Goal: Transaction & Acquisition: Purchase product/service

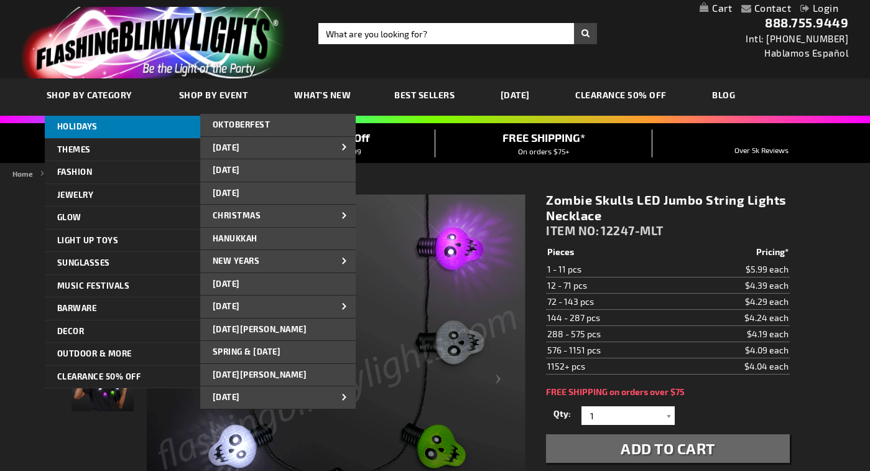
click at [75, 124] on span "HOLIDAYS" at bounding box center [77, 126] width 40 height 10
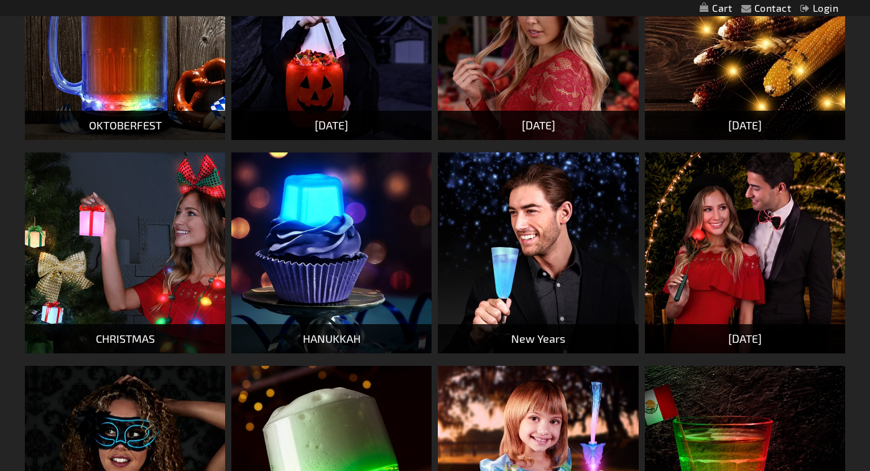
scroll to position [373, 0]
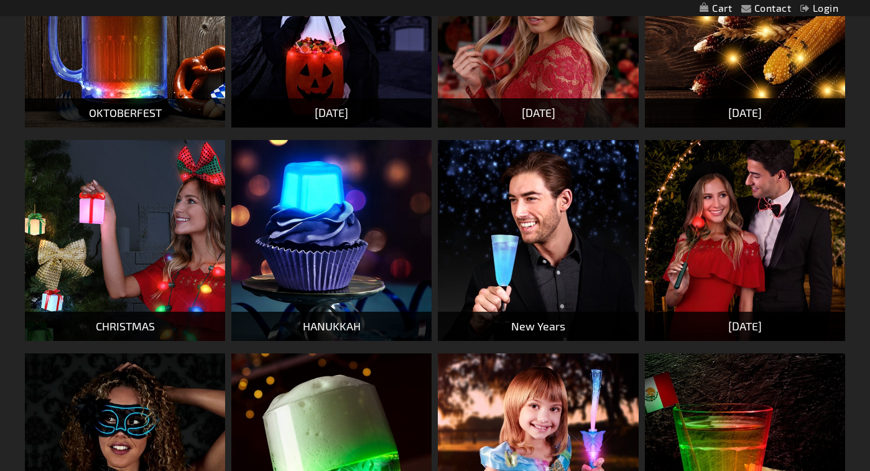
click at [141, 259] on img at bounding box center [125, 240] width 200 height 200
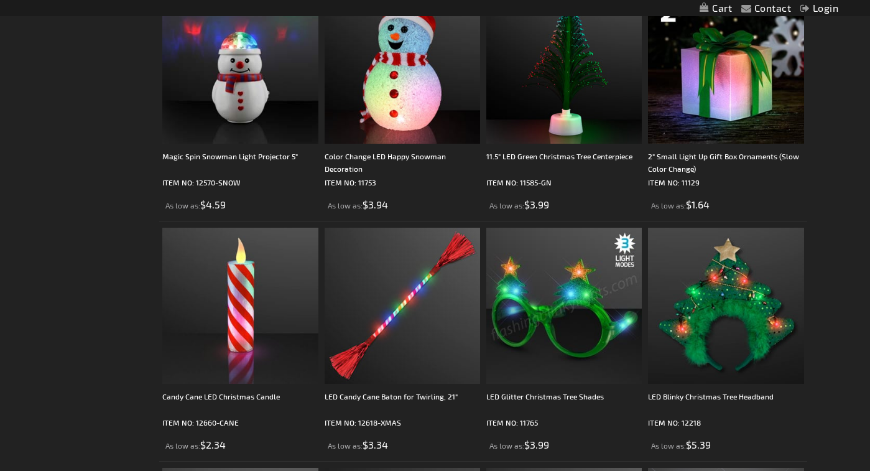
scroll to position [1307, 0]
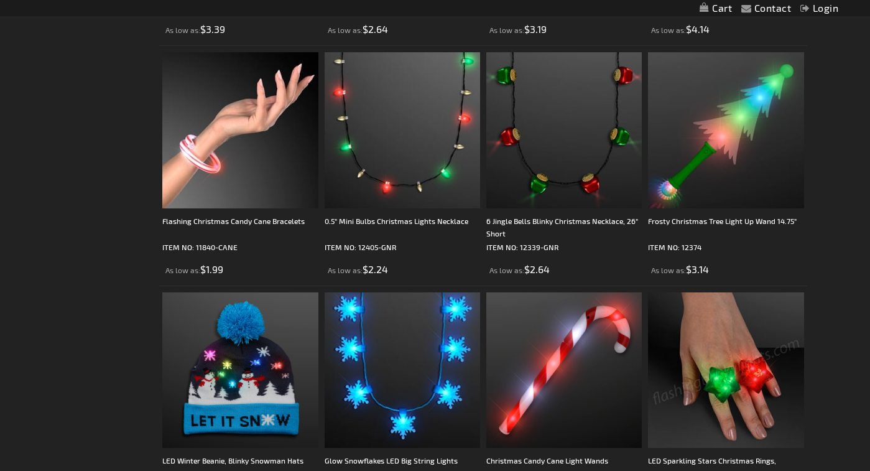
scroll to position [2613, 0]
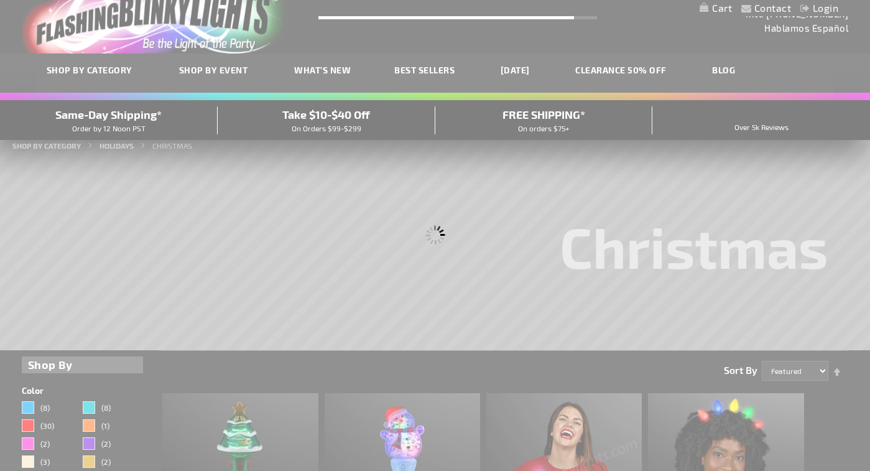
scroll to position [0, 0]
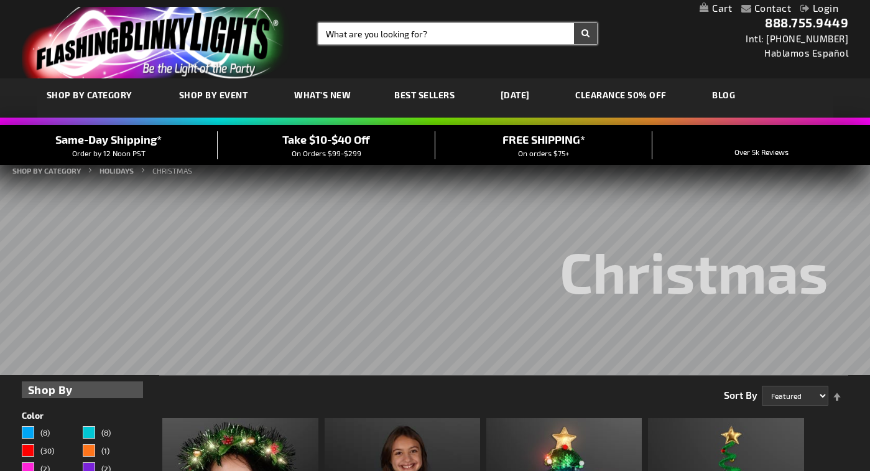
click at [365, 33] on input "Search" at bounding box center [458, 33] width 279 height 21
type input "Suspenders"
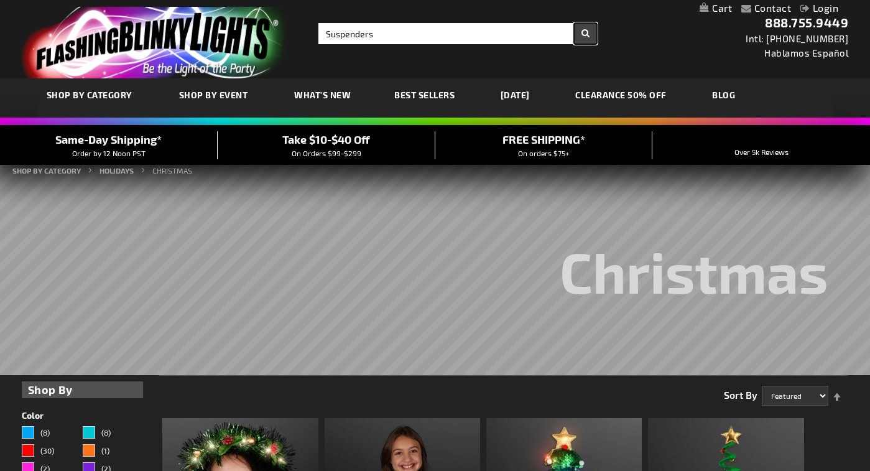
click at [588, 32] on button "Search" at bounding box center [585, 33] width 23 height 21
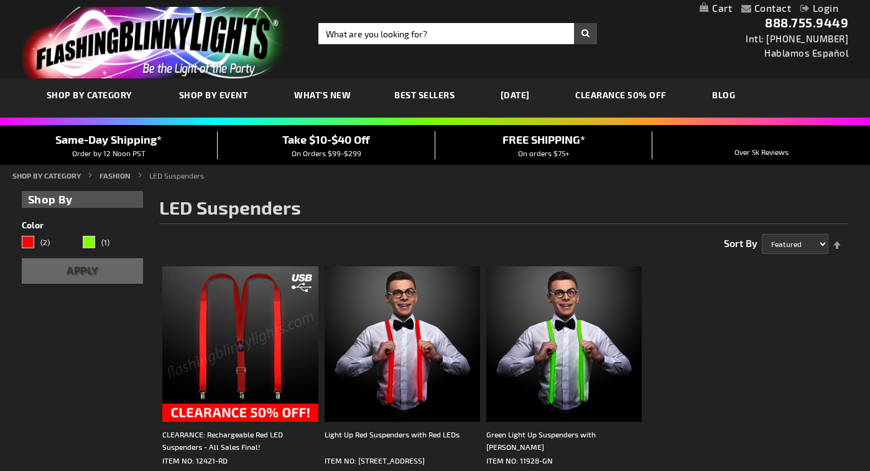
click at [221, 320] on img at bounding box center [240, 344] width 156 height 156
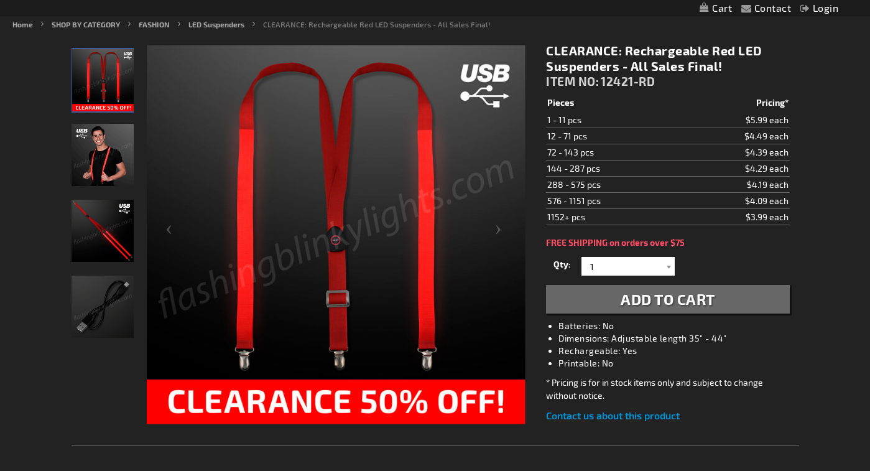
scroll to position [124, 0]
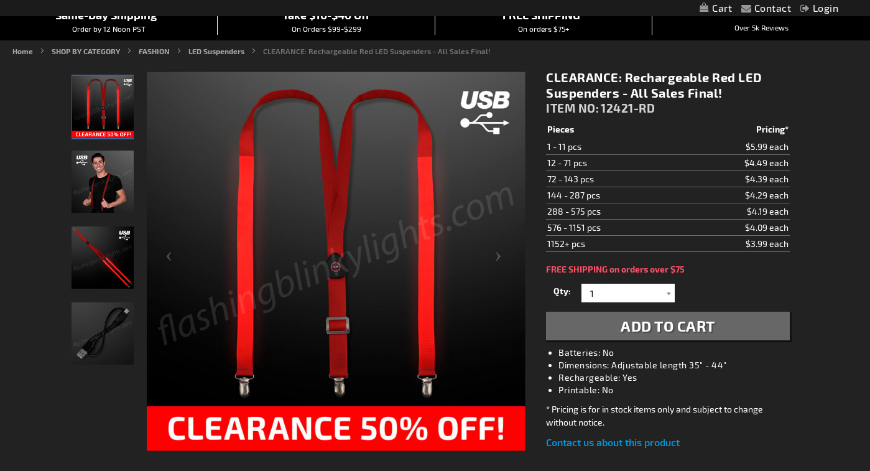
click at [104, 171] on img "Male displaying Light Up Red Rechargeable Suspenders" at bounding box center [103, 182] width 62 height 62
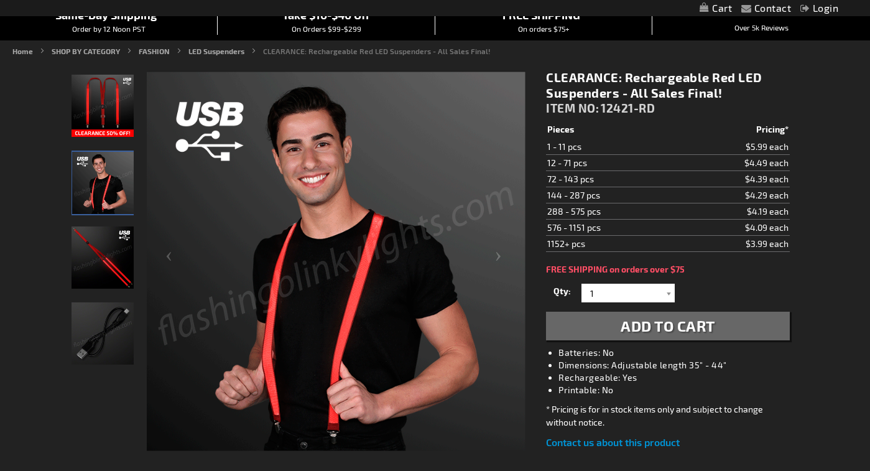
click at [91, 259] on img "Light Up Red Rechargeable Suspenders" at bounding box center [103, 257] width 62 height 62
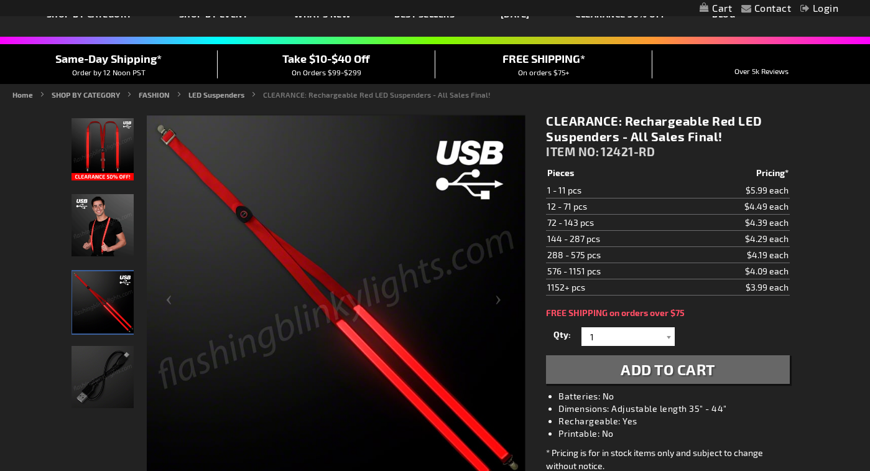
scroll to position [62, 0]
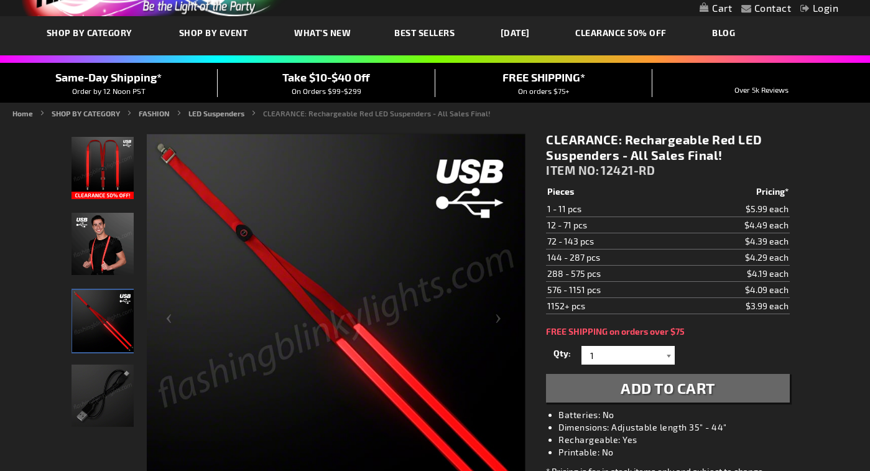
click at [669, 355] on div at bounding box center [669, 355] width 12 height 19
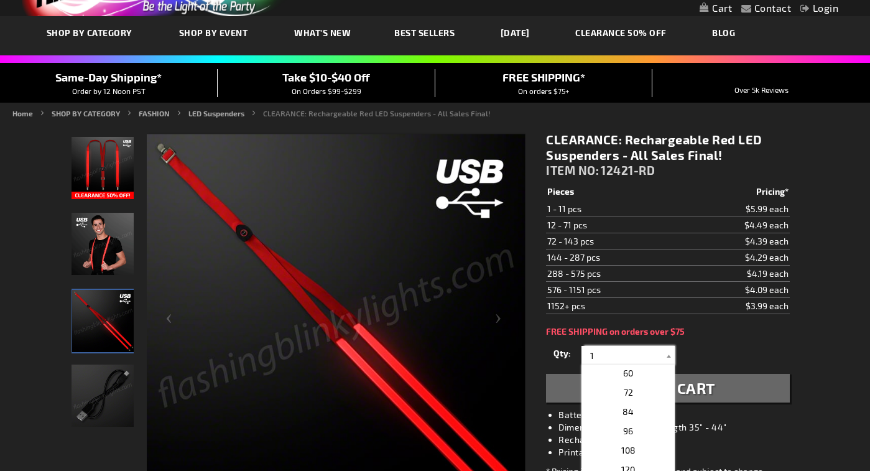
scroll to position [235, 0]
click at [624, 447] on span "72" at bounding box center [628, 447] width 9 height 11
type input "72"
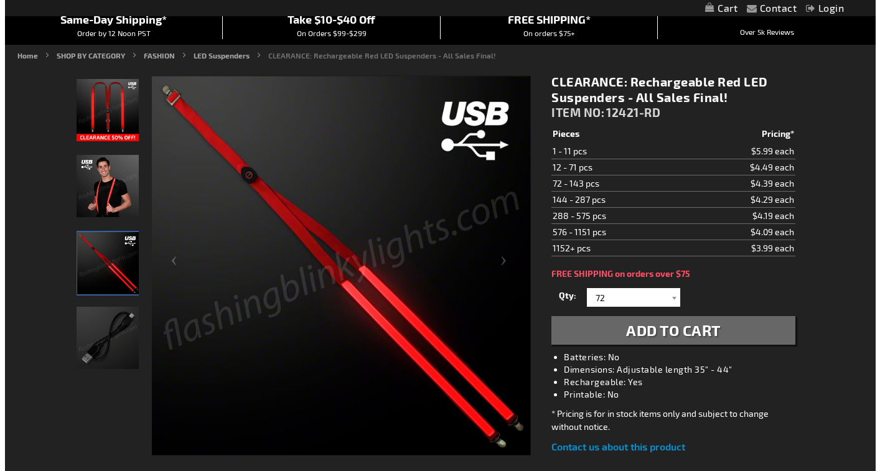
scroll to position [0, 0]
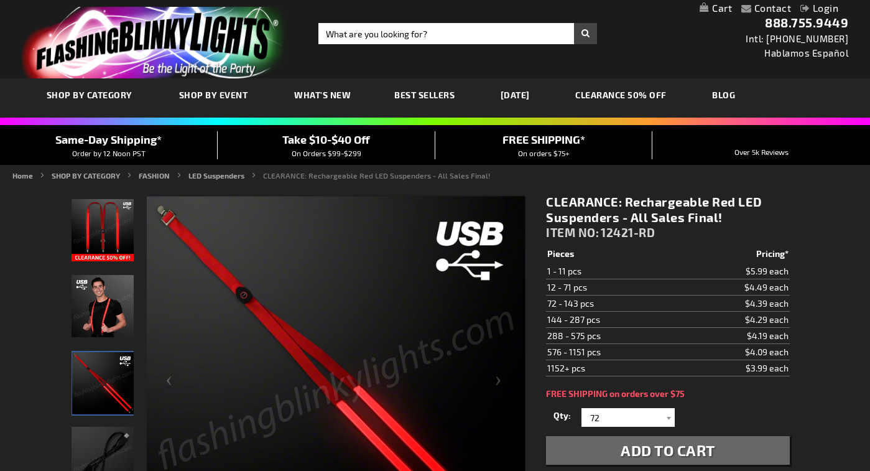
click at [684, 447] on span "Add to Cart" at bounding box center [668, 450] width 95 height 18
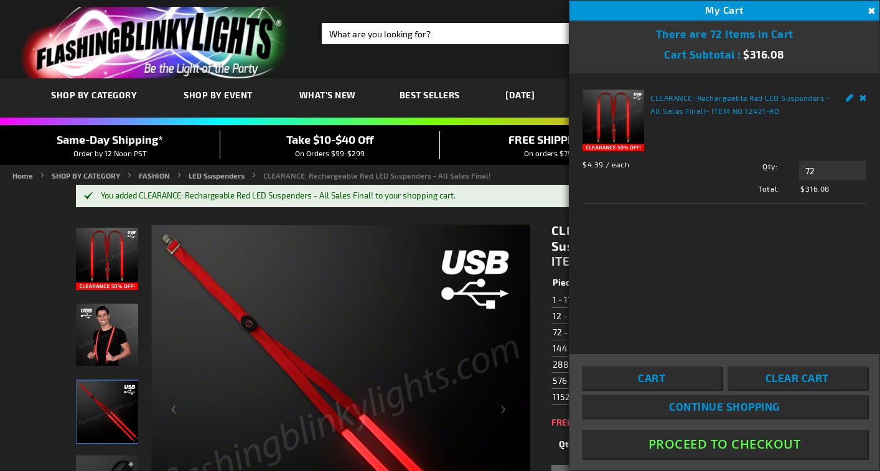
click at [775, 444] on button "Proceed To Checkout" at bounding box center [724, 444] width 285 height 28
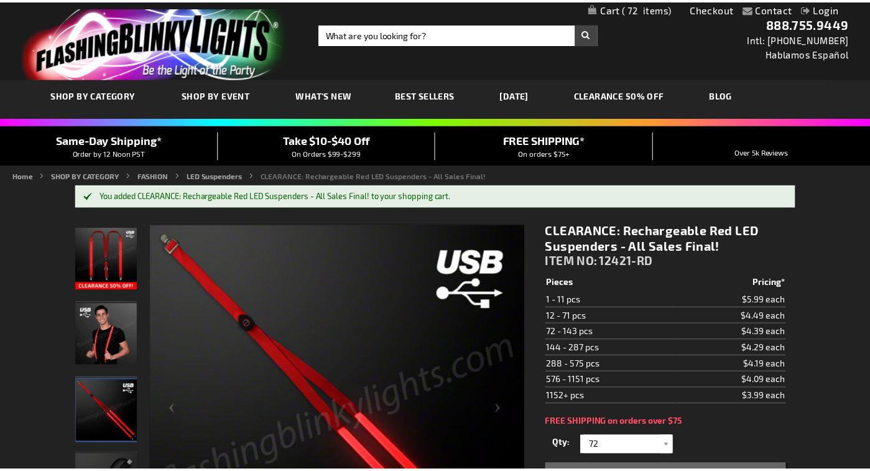
scroll to position [22, 0]
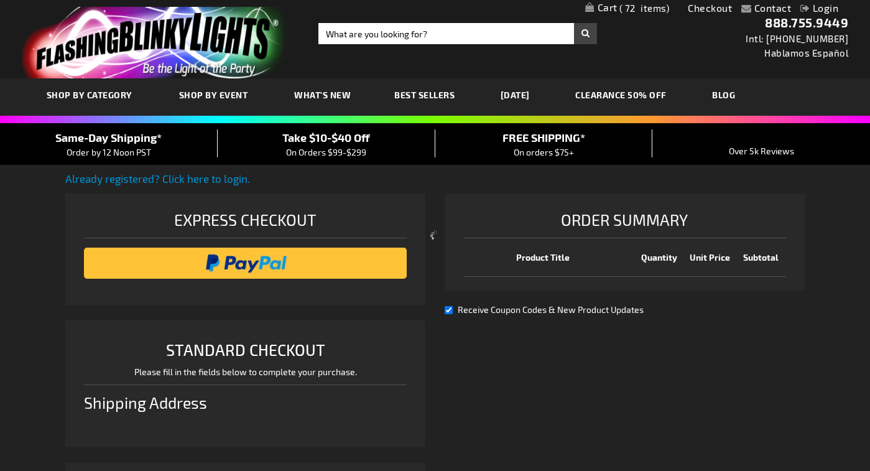
select select "US"
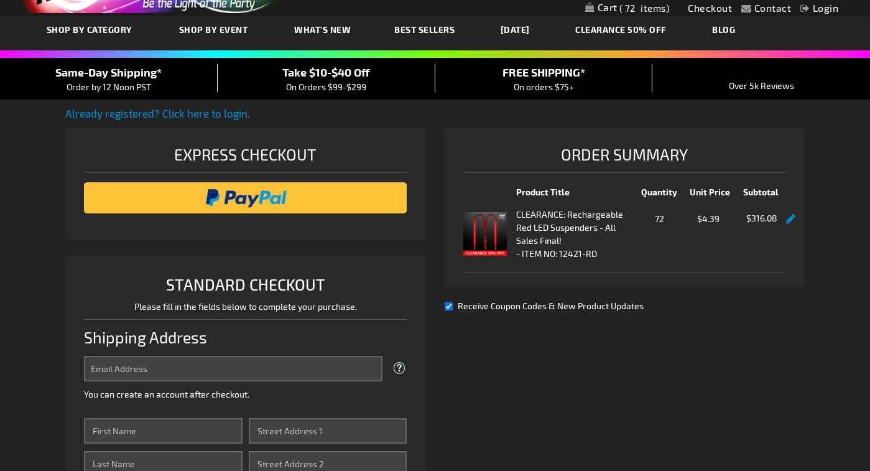
scroll to position [62, 0]
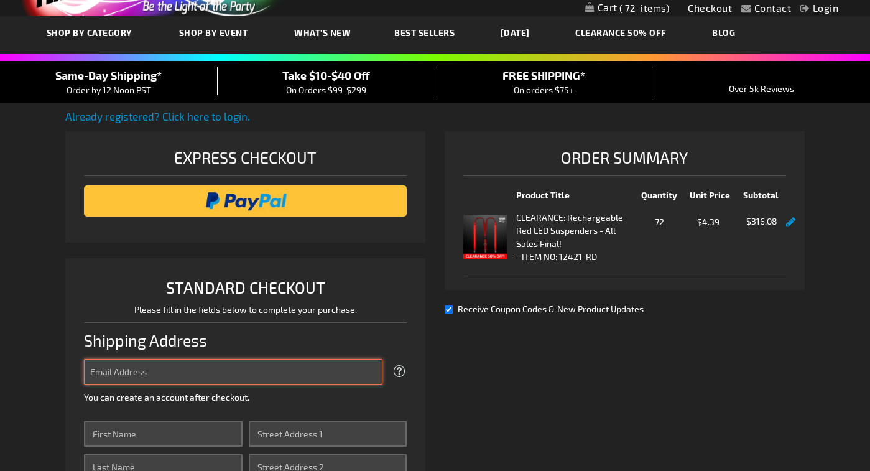
click at [330, 371] on input "Email Address" at bounding box center [233, 372] width 299 height 26
click at [322, 370] on input "Email Address" at bounding box center [233, 372] width 299 height 26
type input "[EMAIL_ADDRESS][DOMAIN_NAME]"
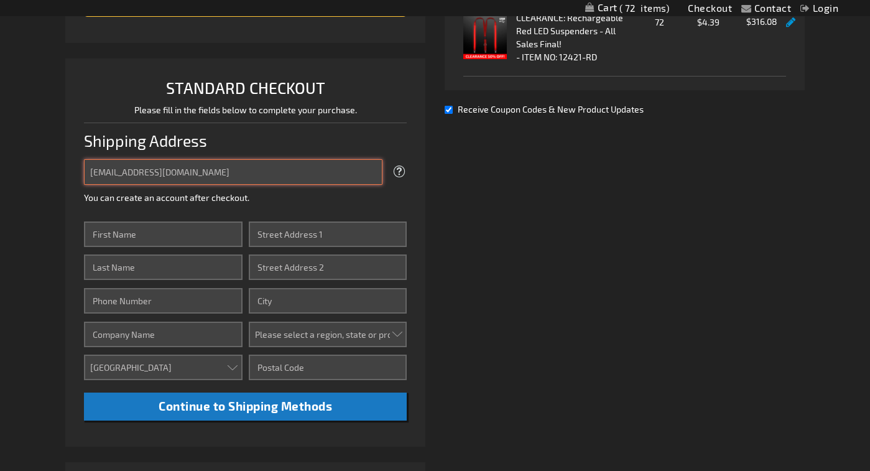
scroll to position [311, 0]
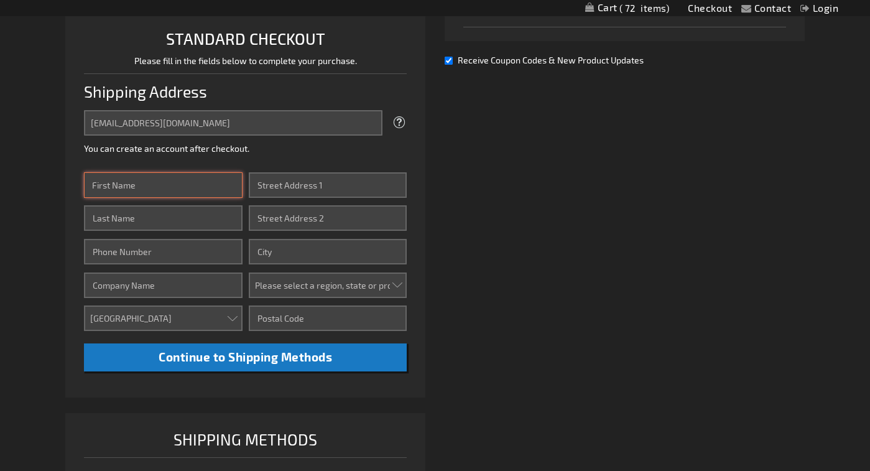
click at [197, 189] on input "First Name" at bounding box center [163, 185] width 159 height 26
type input "Patricia"
type input "Chace"
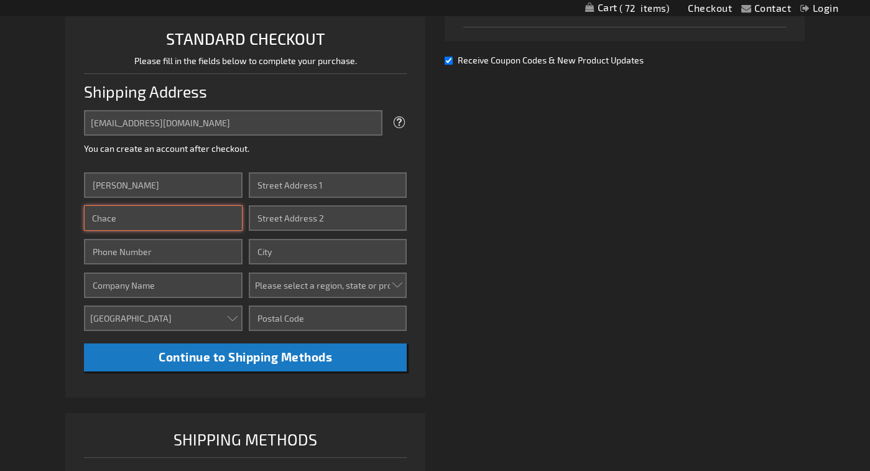
type input "3134105430"
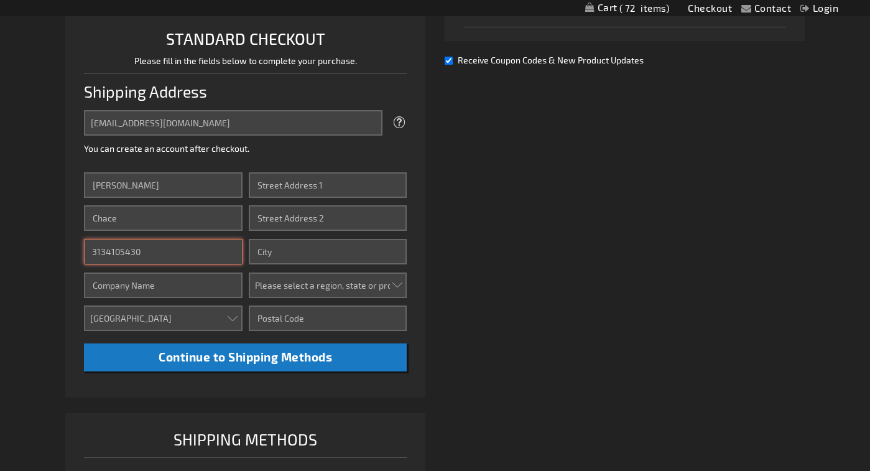
type input "Pat's Mobile Escort"
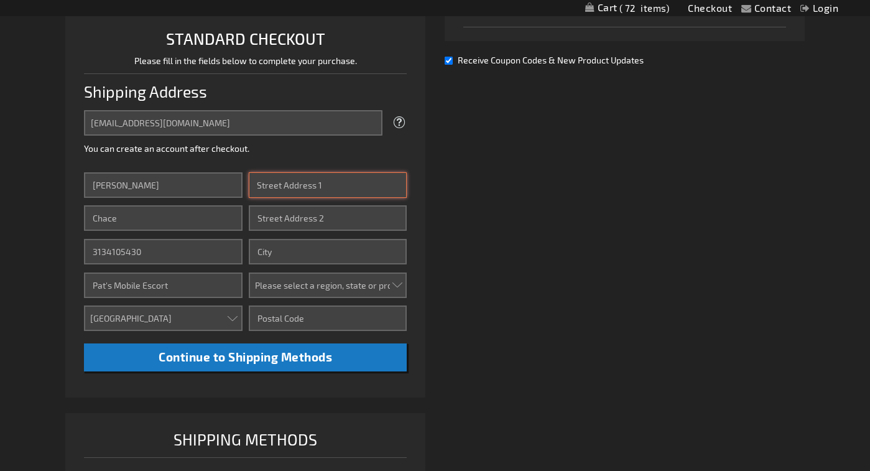
type input "34057 Annapolis St Apartment, suite, unit, building, floor"
type input "Wayne"
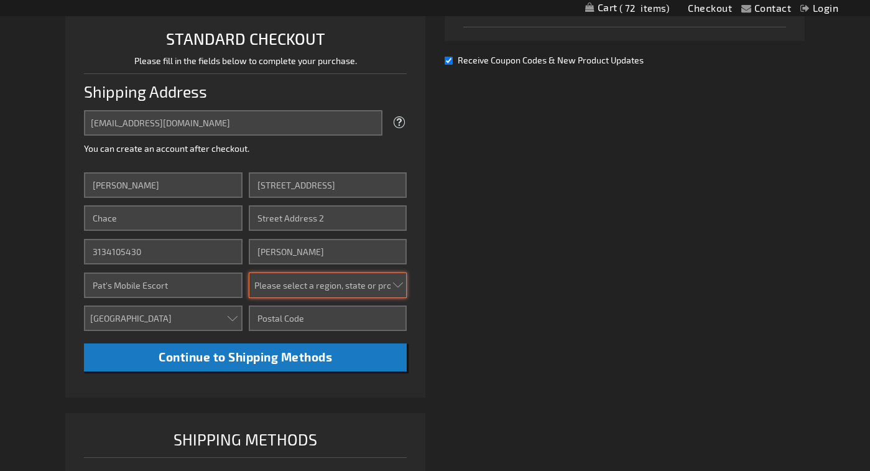
select select "33"
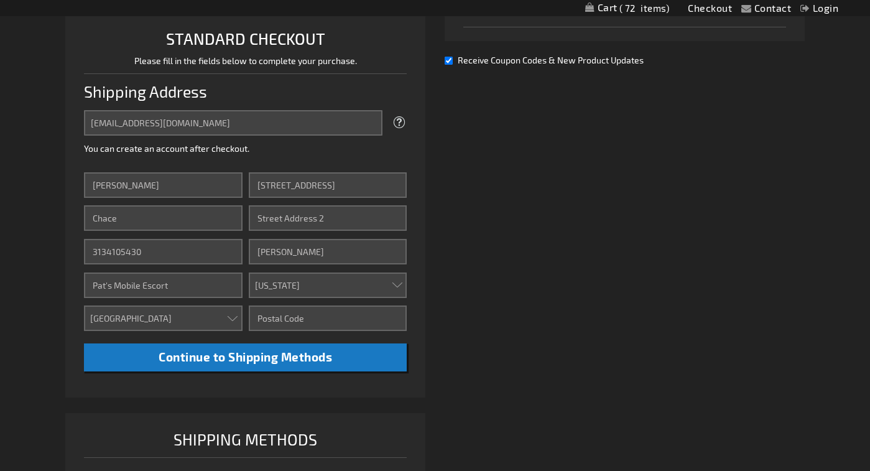
type input "48184"
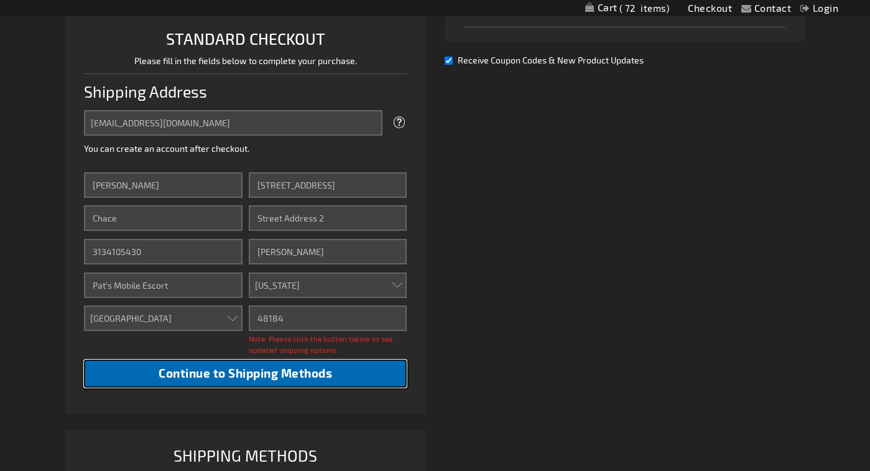
click at [322, 372] on span "Continue to Shipping Methods" at bounding box center [246, 373] width 174 height 14
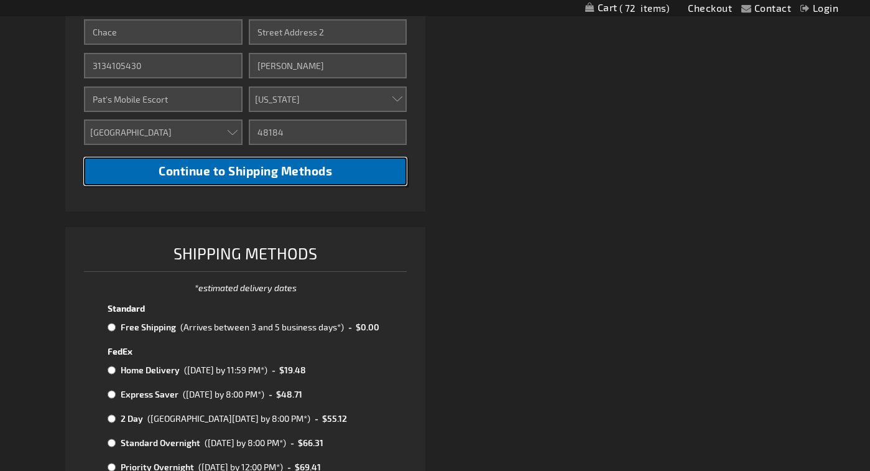
scroll to position [560, 0]
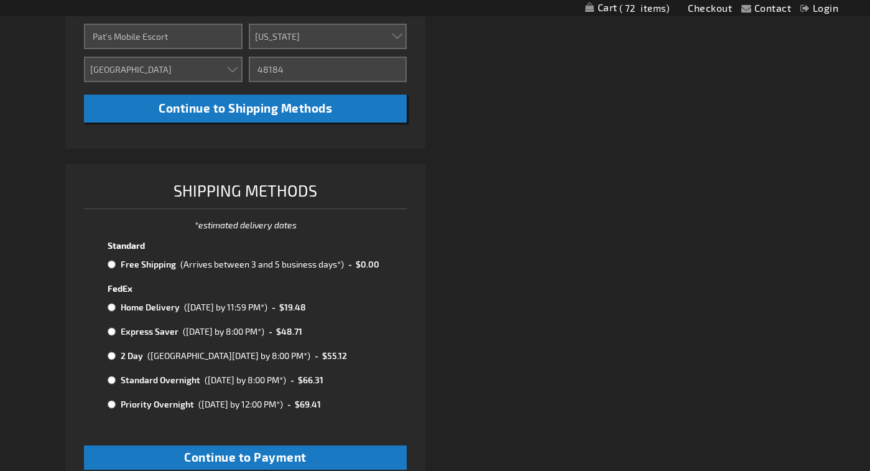
click at [111, 264] on input "radio" at bounding box center [112, 264] width 8 height 10
radio input "true"
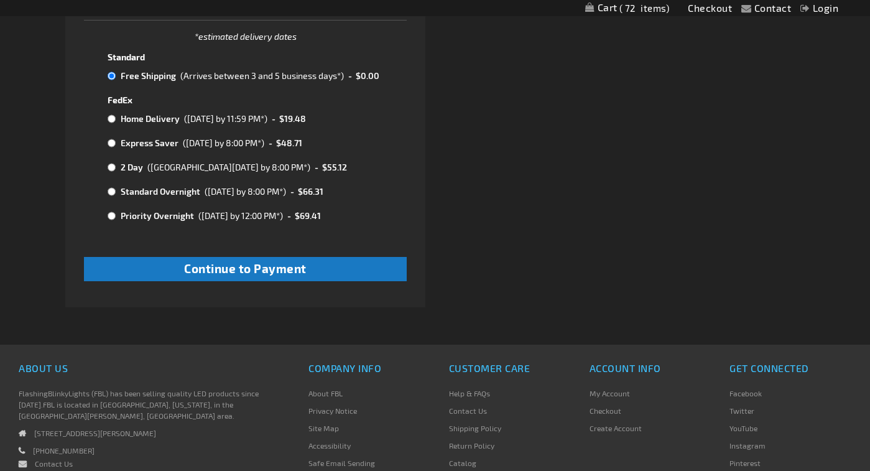
scroll to position [809, 0]
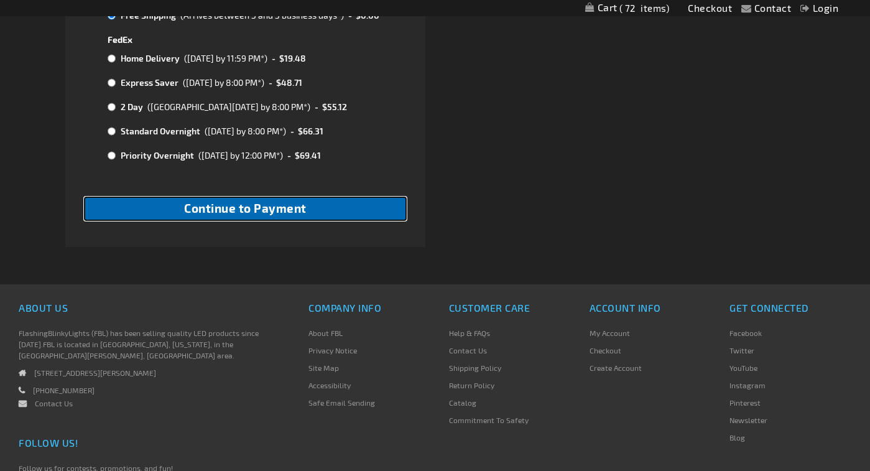
click at [281, 203] on span "Continue to Payment" at bounding box center [245, 208] width 123 height 14
checkbox input "true"
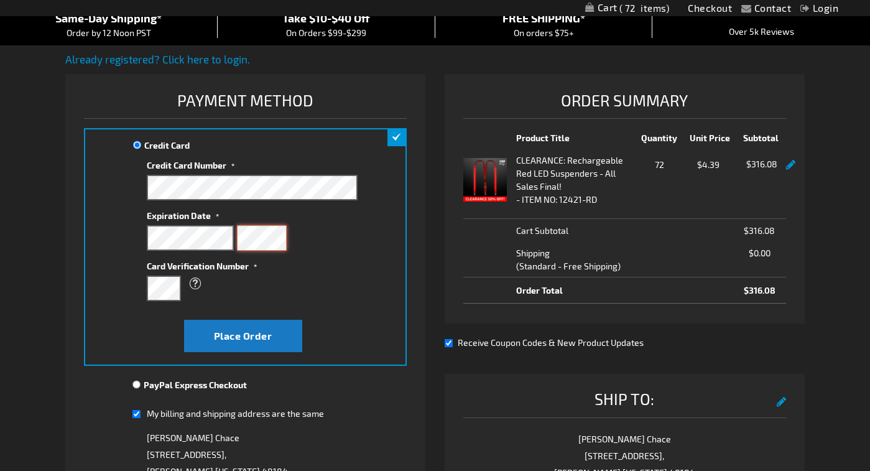
scroll to position [124, 0]
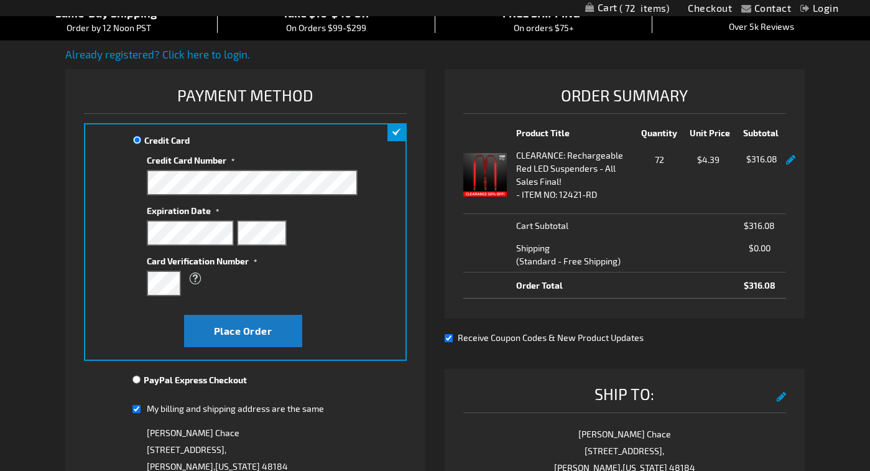
click at [383, 254] on div "Credit Card Credit Card Information" at bounding box center [246, 242] width 324 height 238
click at [262, 328] on span "Place Order" at bounding box center [243, 331] width 58 height 12
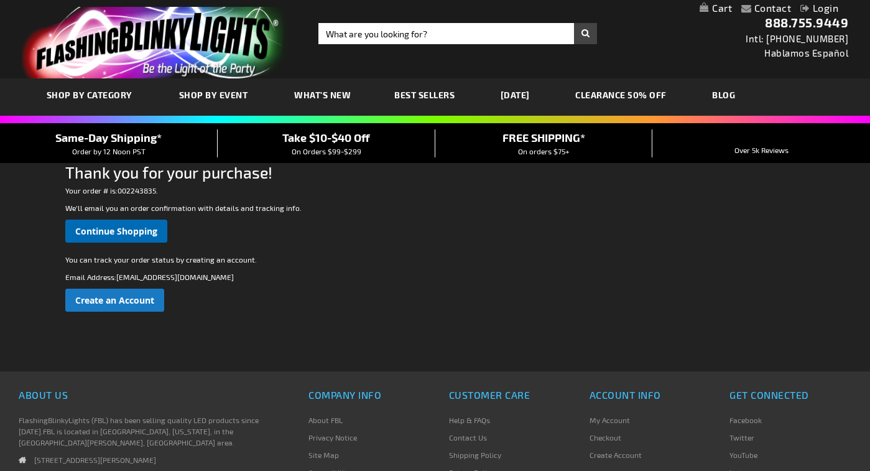
click at [144, 225] on span "Continue Shopping" at bounding box center [116, 231] width 82 height 12
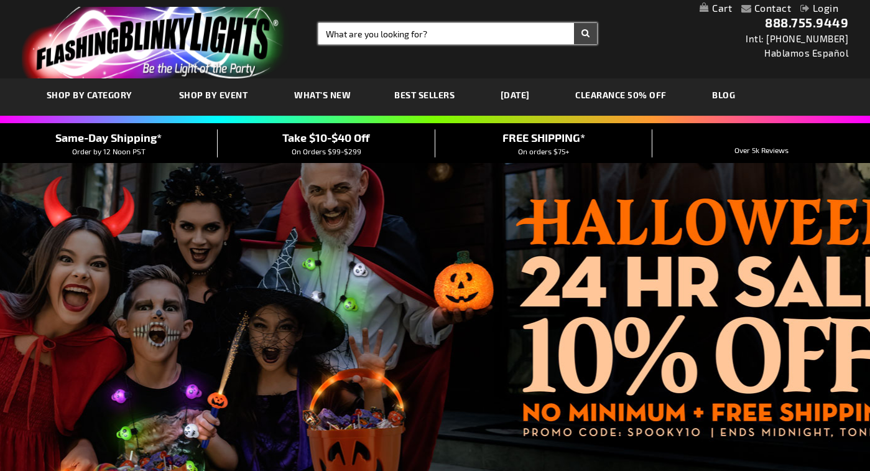
click at [447, 35] on input "Search" at bounding box center [458, 33] width 279 height 21
click at [394, 35] on input "Search" at bounding box center [458, 33] width 279 height 21
type input "christmas"
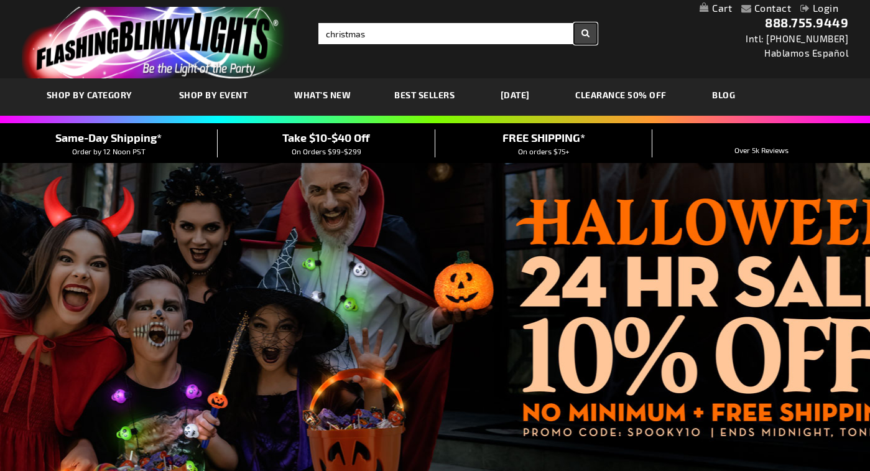
click at [584, 31] on button "Search" at bounding box center [585, 33] width 23 height 21
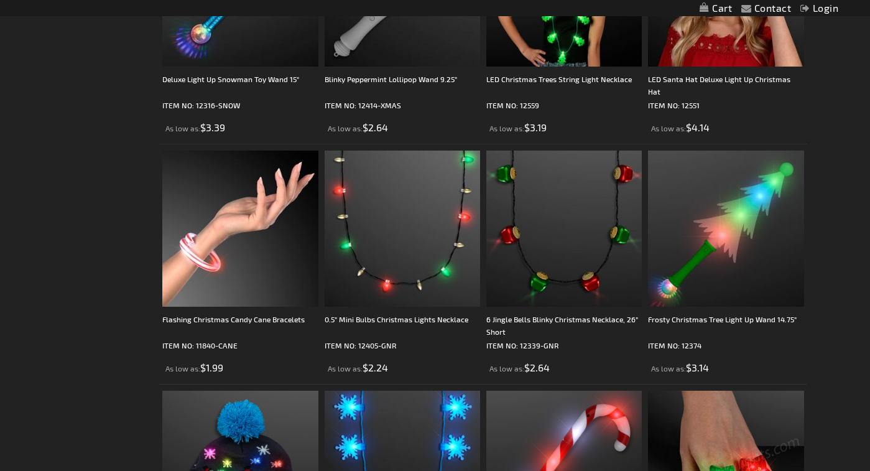
scroll to position [2427, 0]
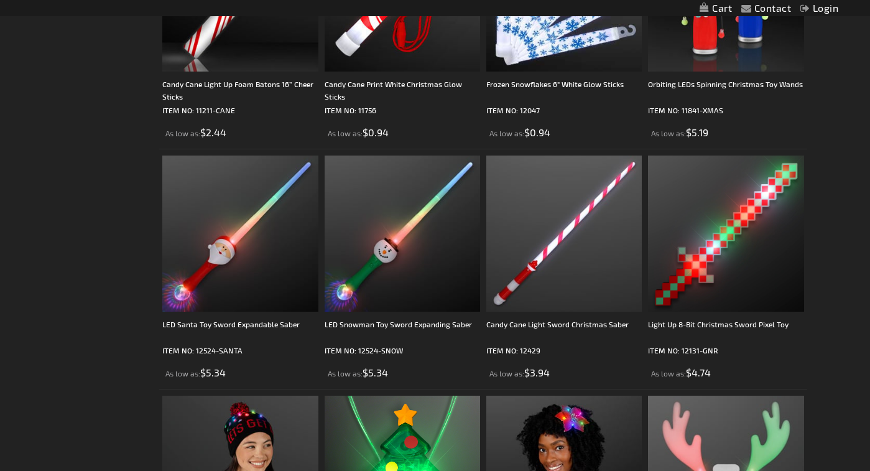
scroll to position [1431, 0]
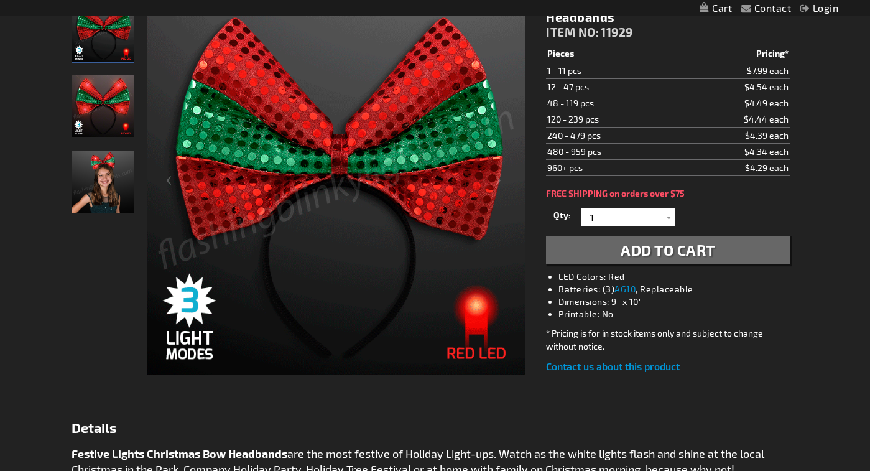
scroll to position [124, 0]
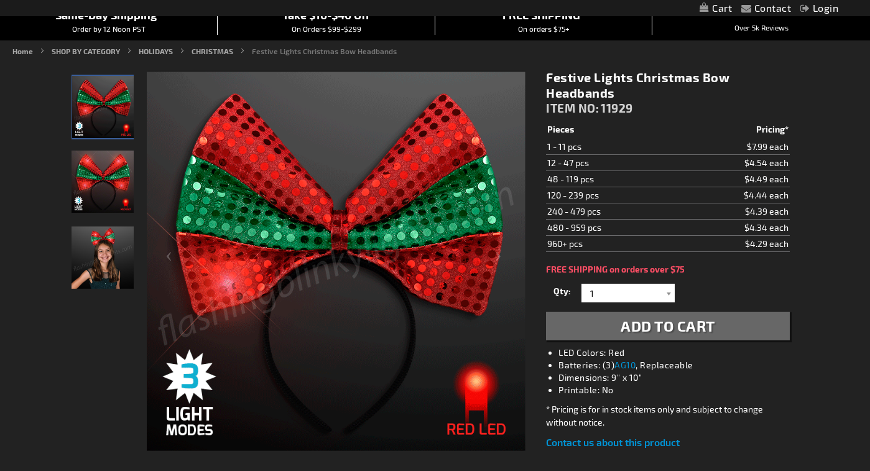
click at [95, 180] on img "Light Up Red & Green Christmas LED Headband" at bounding box center [103, 182] width 62 height 62
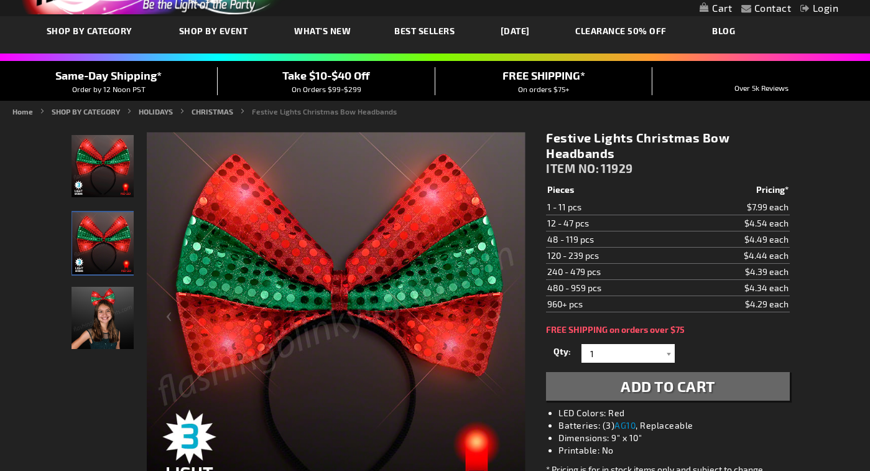
scroll to position [62, 0]
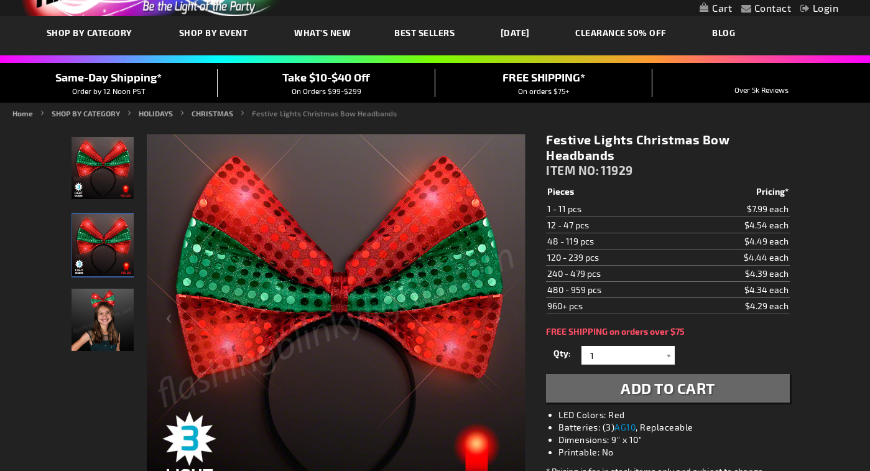
click at [345, 79] on span "Take $10-$40 Off" at bounding box center [326, 77] width 88 height 14
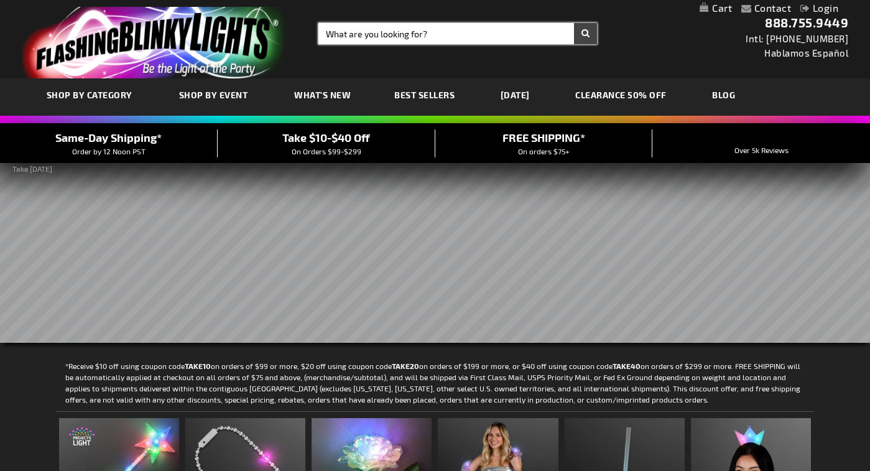
click at [459, 34] on input "Search" at bounding box center [458, 33] width 279 height 21
click at [426, 32] on input "Search" at bounding box center [458, 33] width 279 height 21
type input "Reindeer, christmas"
click at [585, 31] on button "Search" at bounding box center [585, 33] width 23 height 21
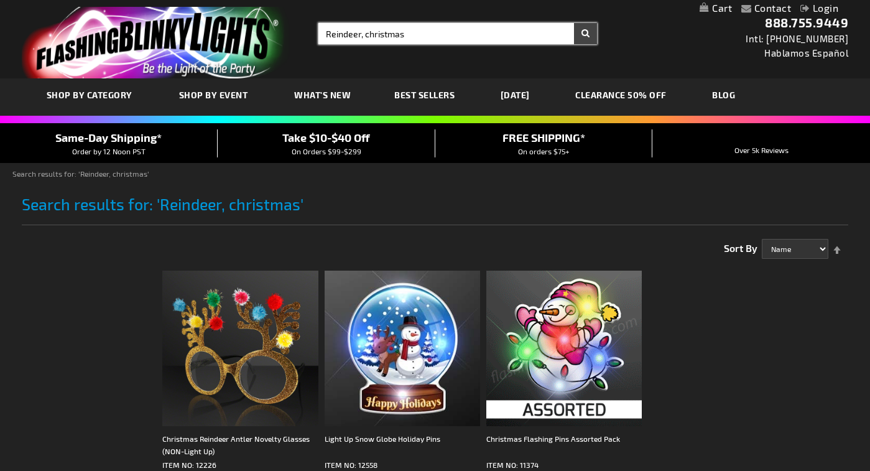
drag, startPoint x: 362, startPoint y: 35, endPoint x: 309, endPoint y: 29, distance: 53.3
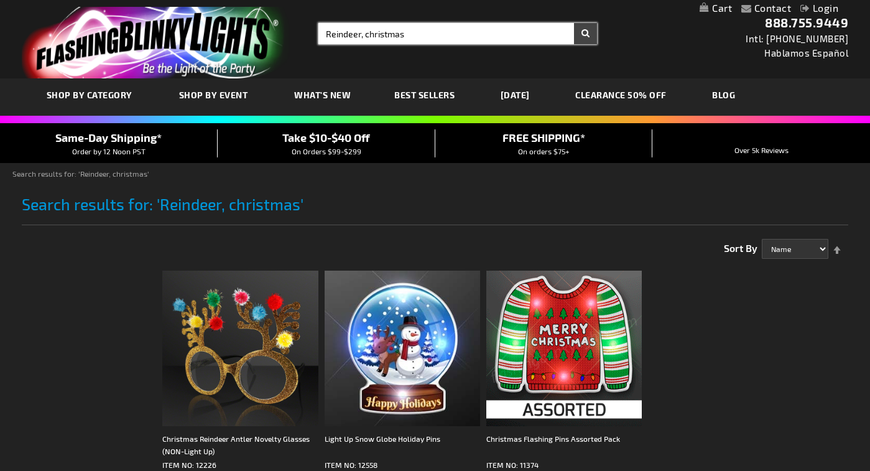
click at [310, 29] on div "Search Search Reindeer, christmas × Search" at bounding box center [453, 33] width 288 height 21
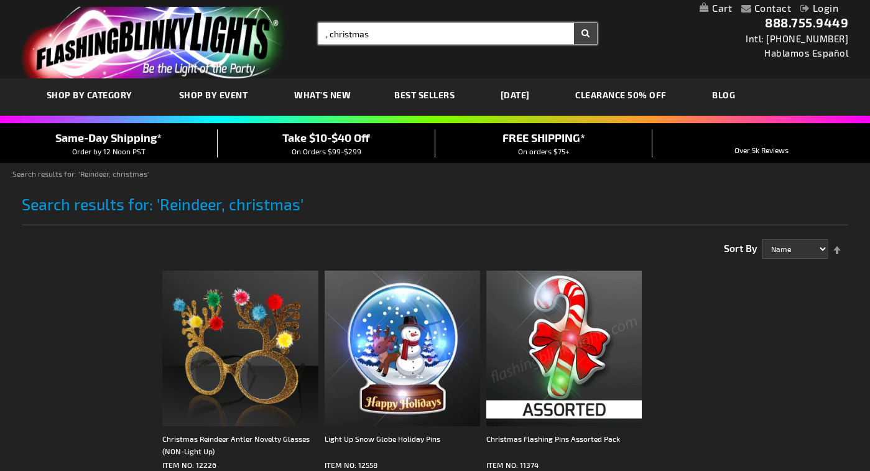
drag, startPoint x: 329, startPoint y: 34, endPoint x: 320, endPoint y: 34, distance: 8.7
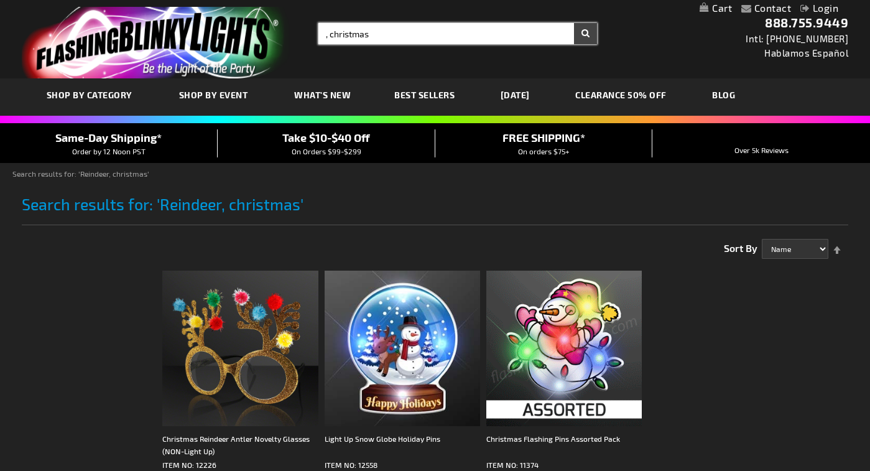
click at [320, 34] on input ", christmas" at bounding box center [458, 33] width 279 height 21
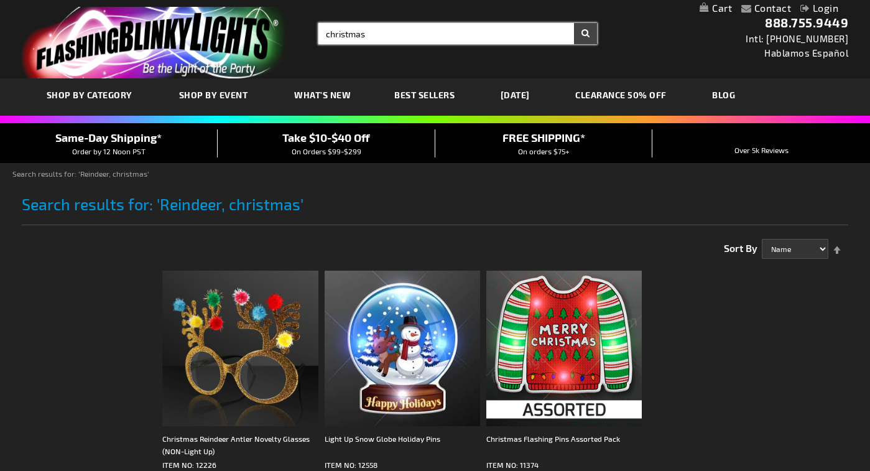
type input "christmas"
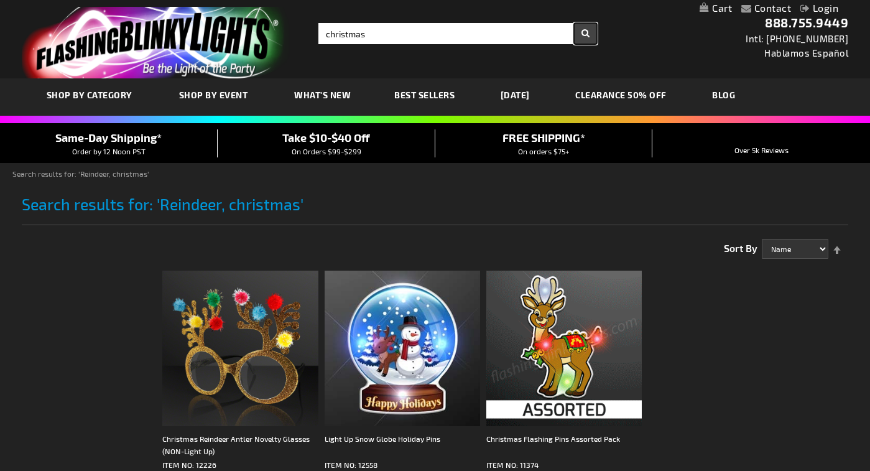
click at [588, 30] on button "Search" at bounding box center [585, 33] width 23 height 21
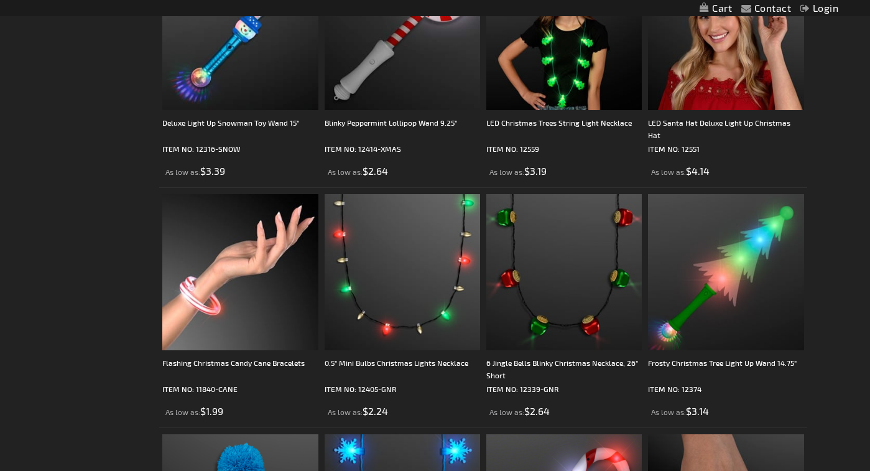
scroll to position [2489, 0]
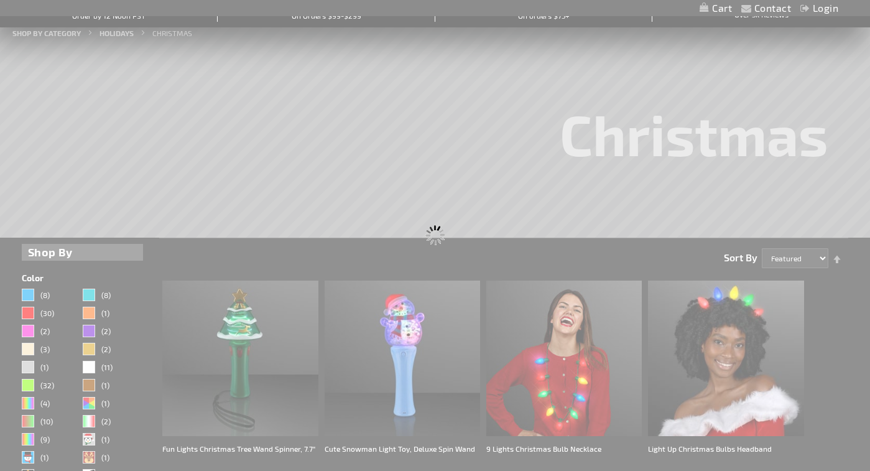
scroll to position [0, 0]
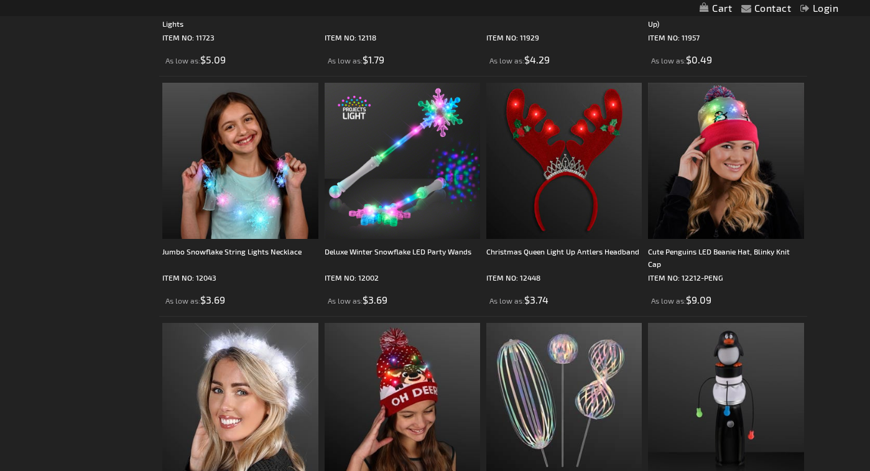
scroll to position [2551, 0]
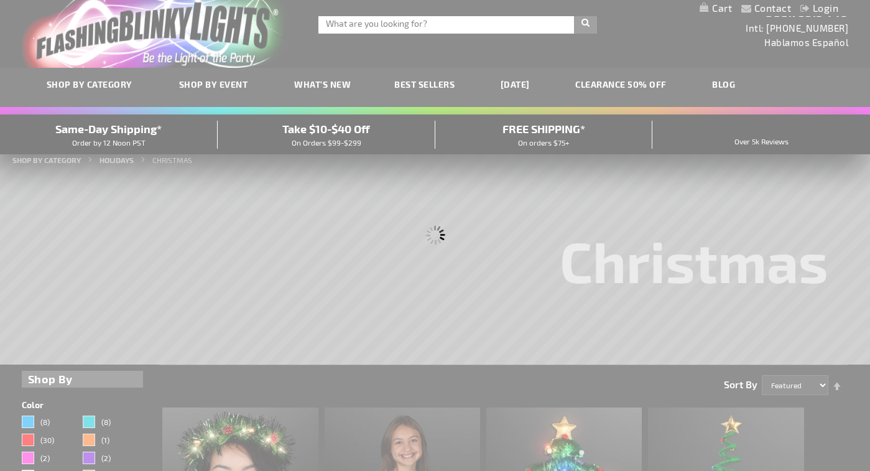
scroll to position [0, 0]
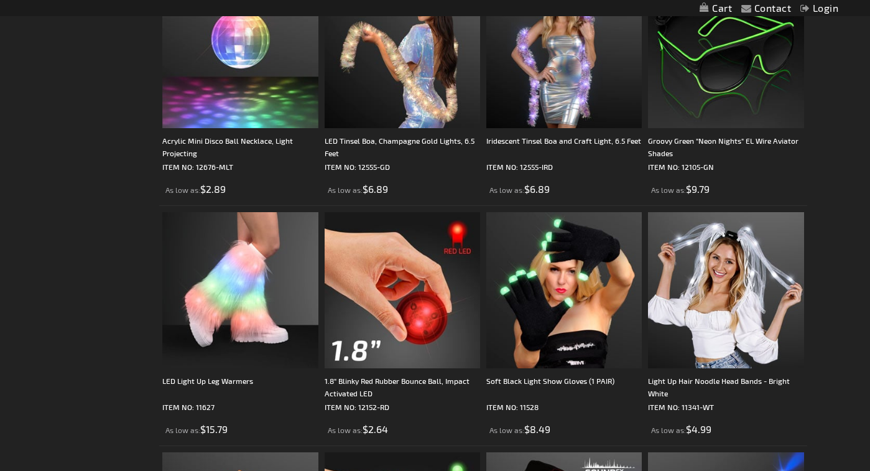
scroll to position [2364, 0]
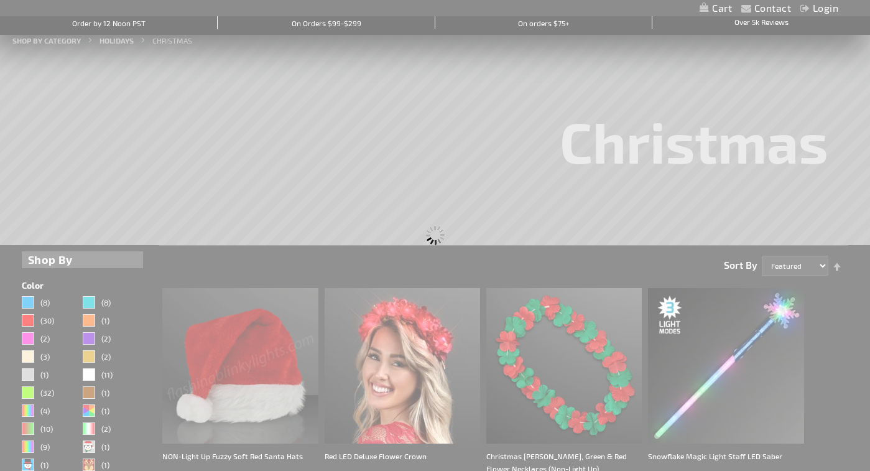
scroll to position [0, 0]
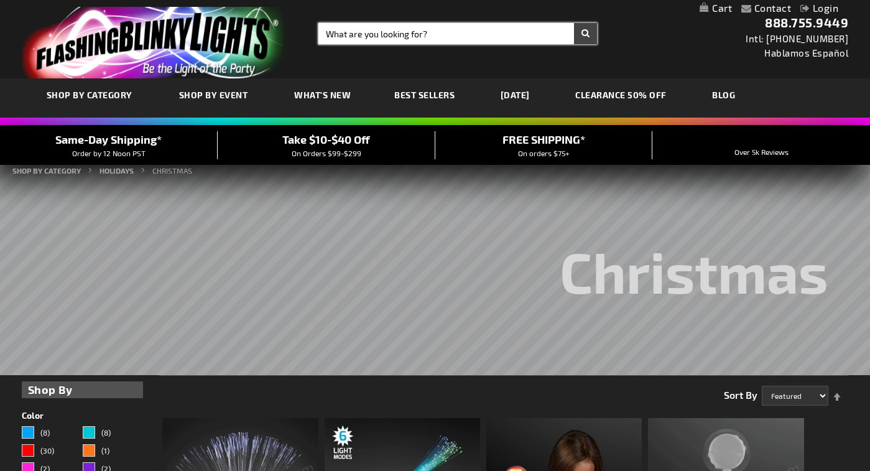
click at [462, 35] on input "Search" at bounding box center [458, 33] width 279 height 21
type input "christmas"
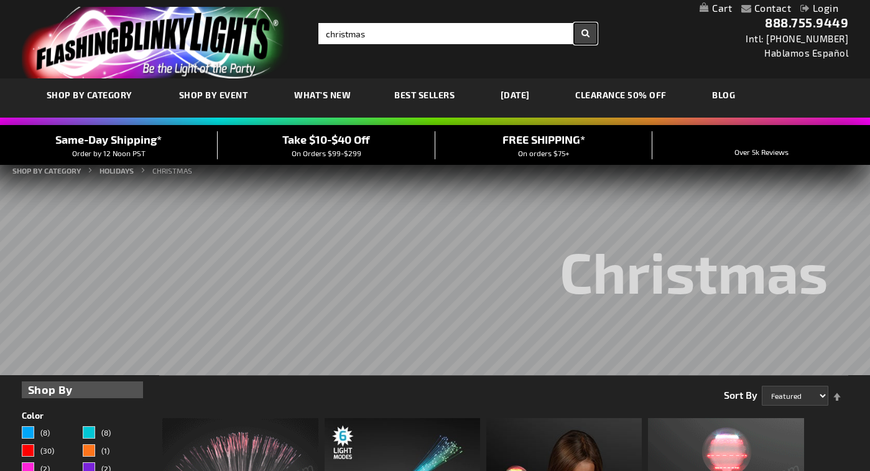
click at [587, 32] on button "Search" at bounding box center [585, 33] width 23 height 21
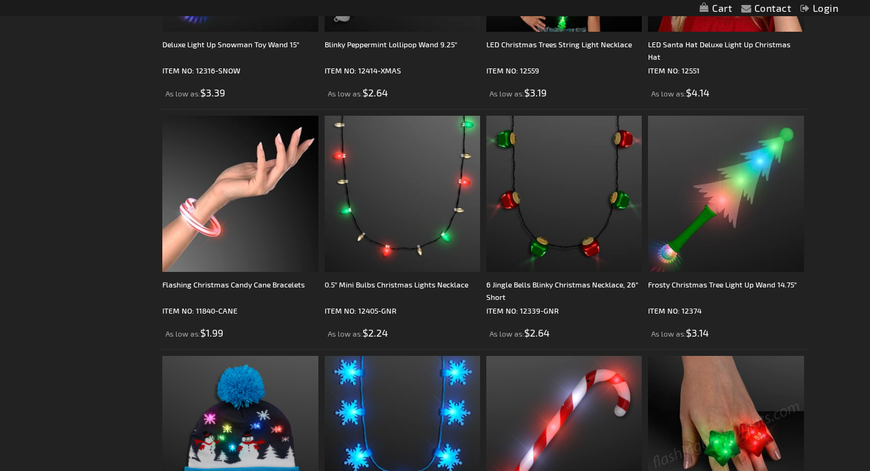
scroll to position [2551, 0]
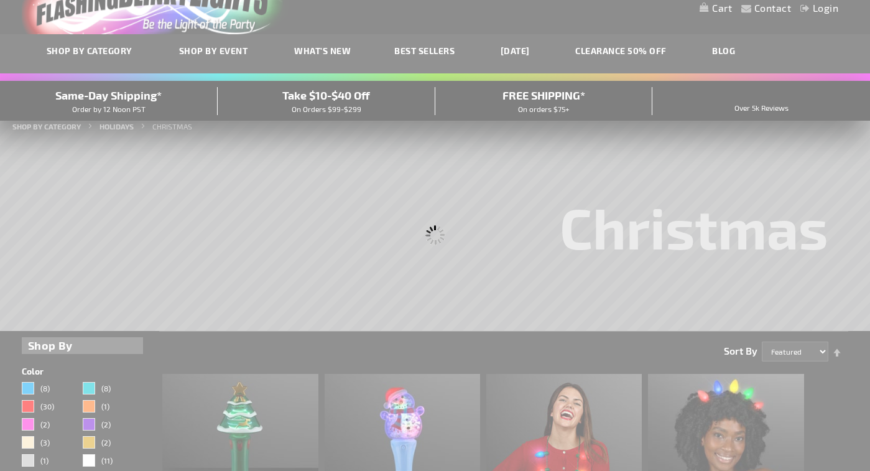
scroll to position [0, 0]
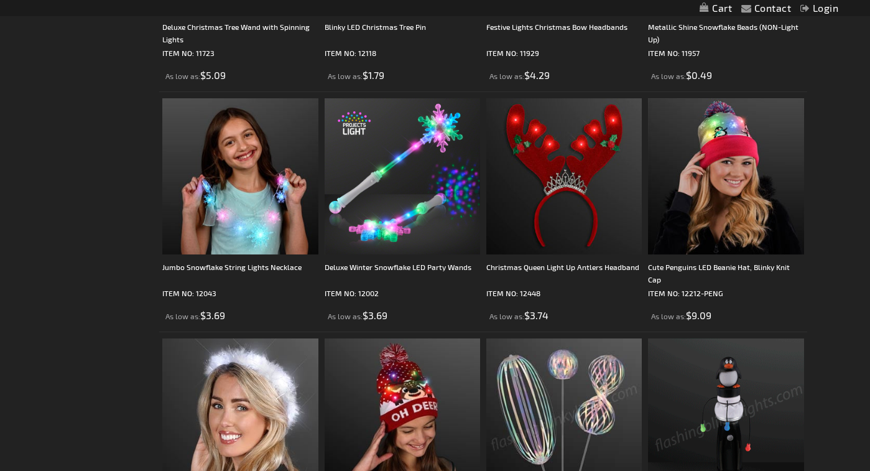
scroll to position [2489, 0]
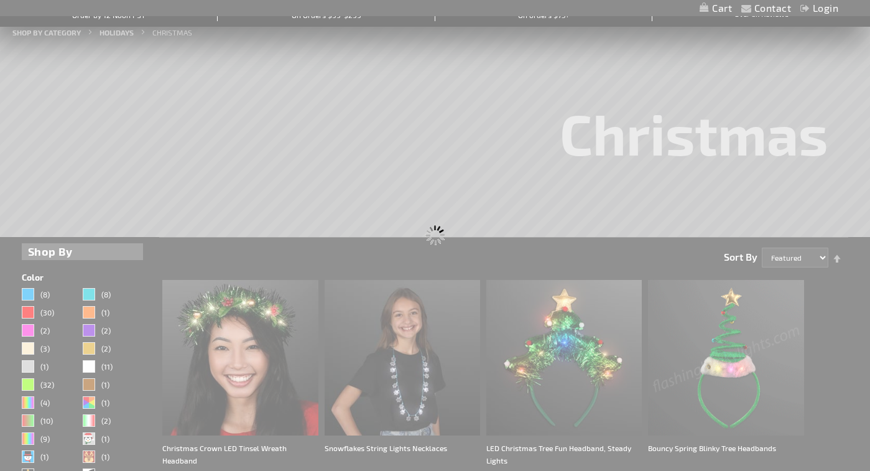
scroll to position [0, 0]
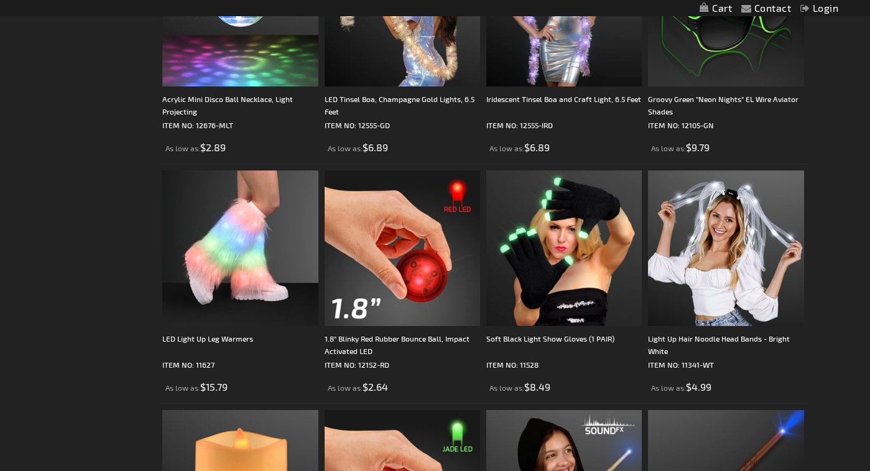
scroll to position [2551, 0]
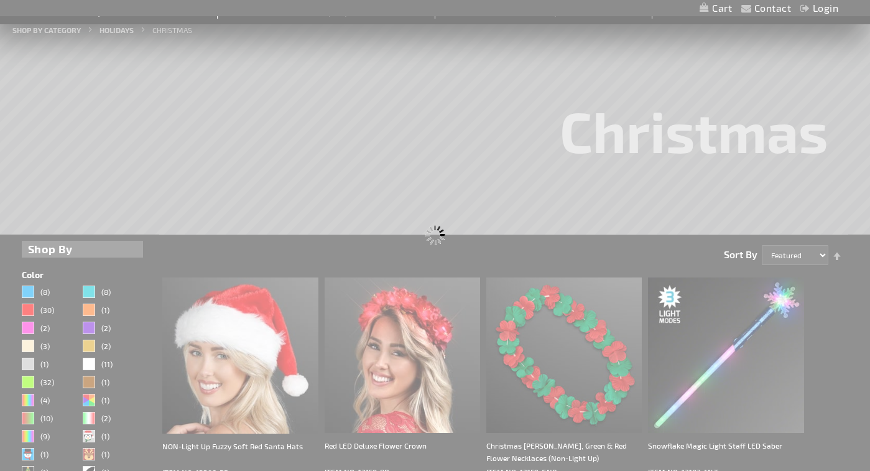
scroll to position [0, 0]
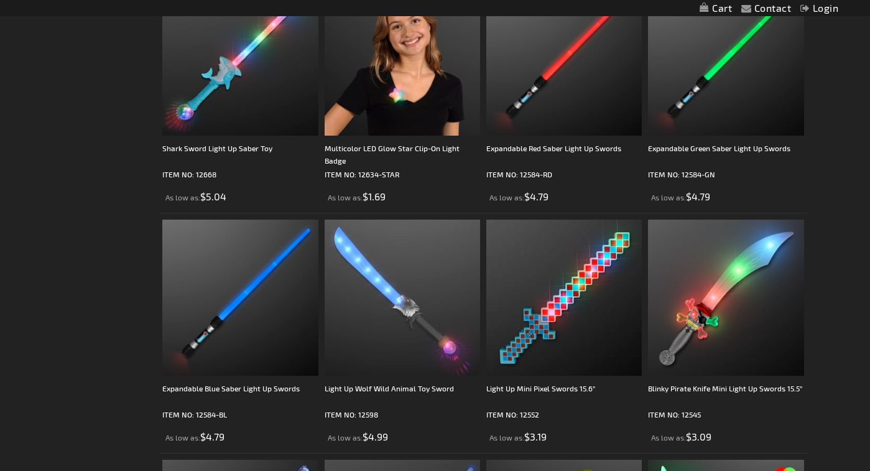
scroll to position [2364, 0]
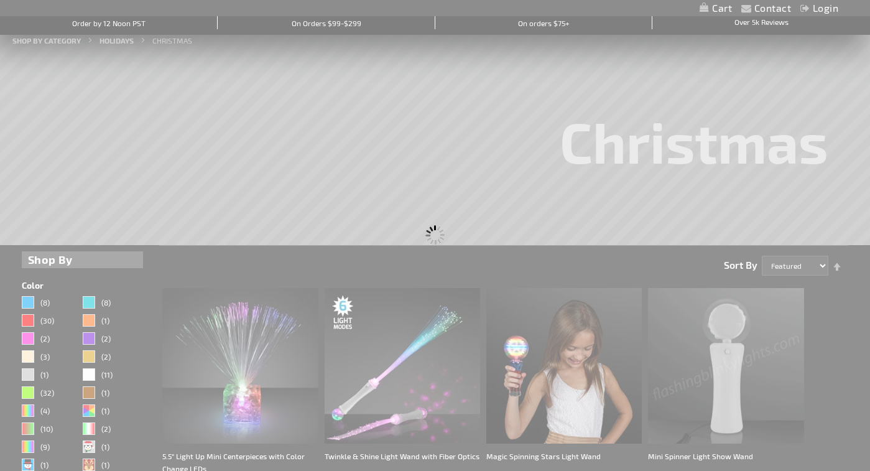
scroll to position [0, 0]
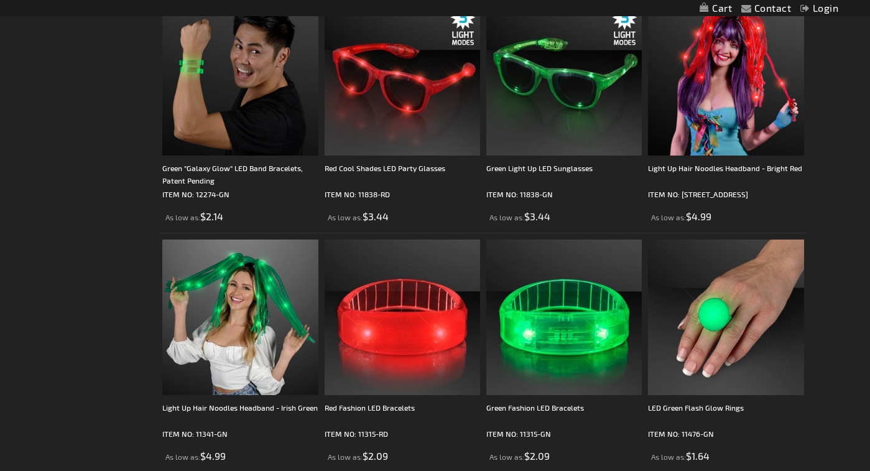
scroll to position [1867, 0]
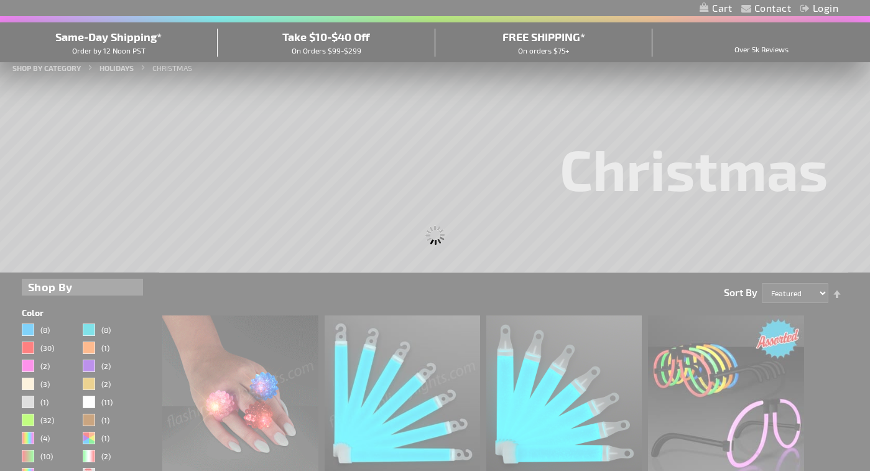
scroll to position [0, 0]
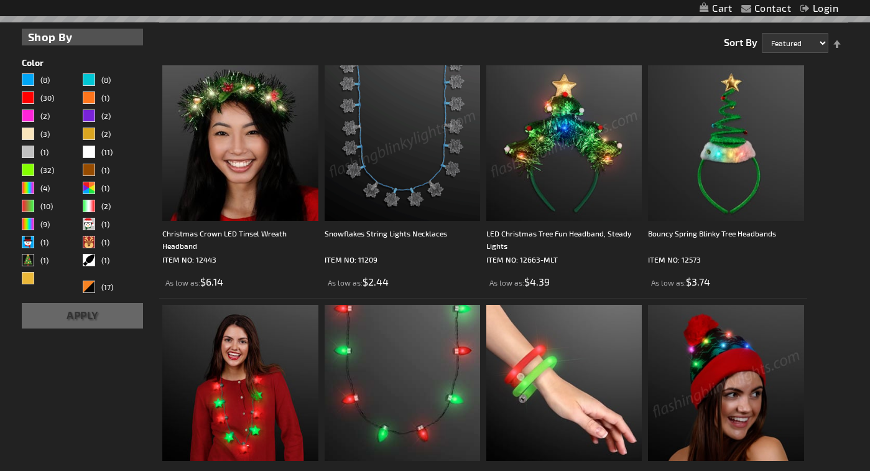
scroll to position [373, 0]
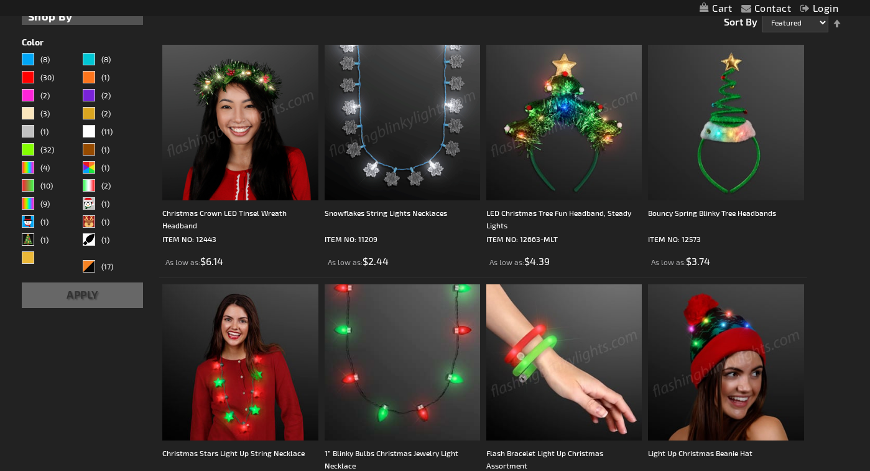
click at [223, 86] on img at bounding box center [240, 123] width 156 height 156
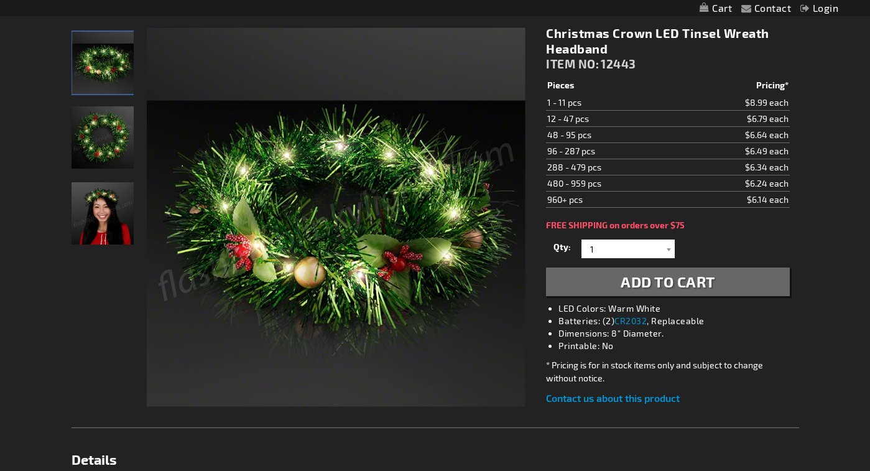
scroll to position [187, 0]
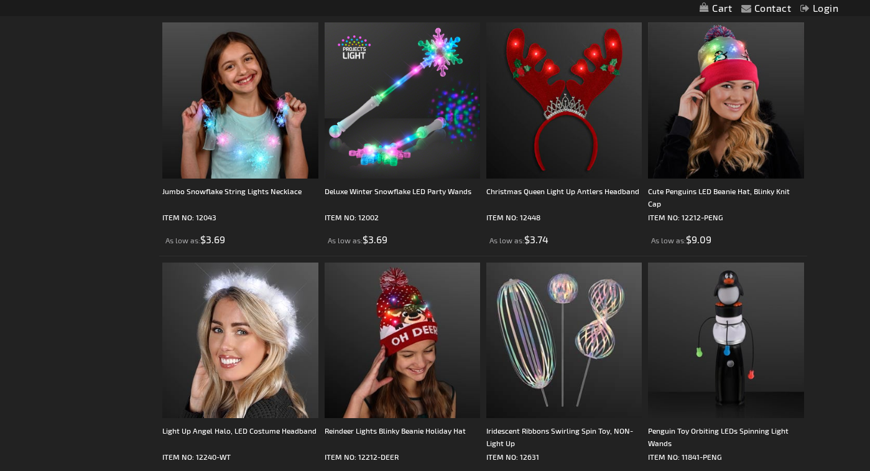
scroll to position [2615, 0]
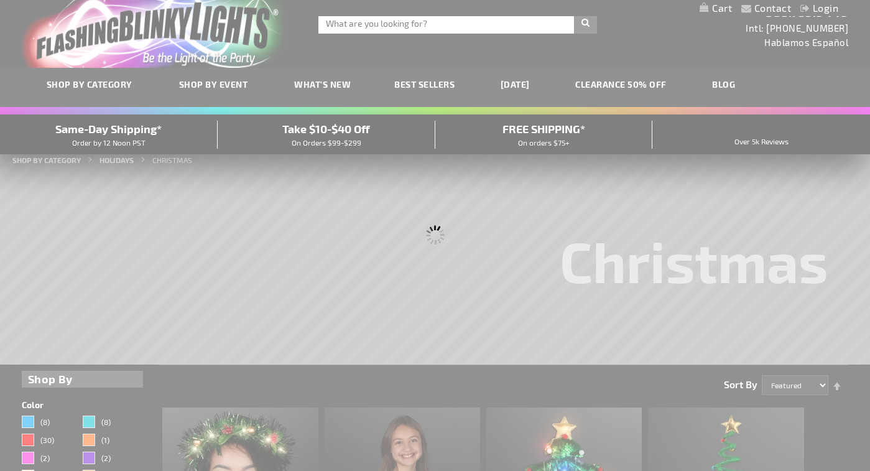
scroll to position [0, 0]
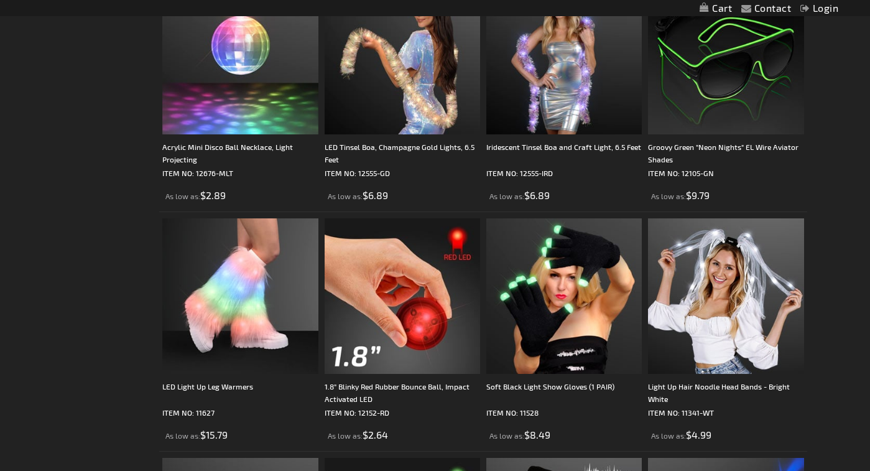
scroll to position [2364, 0]
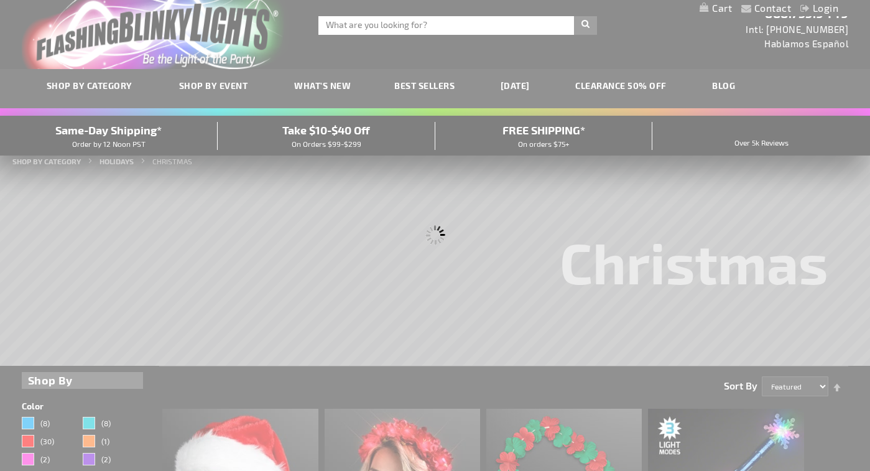
scroll to position [0, 0]
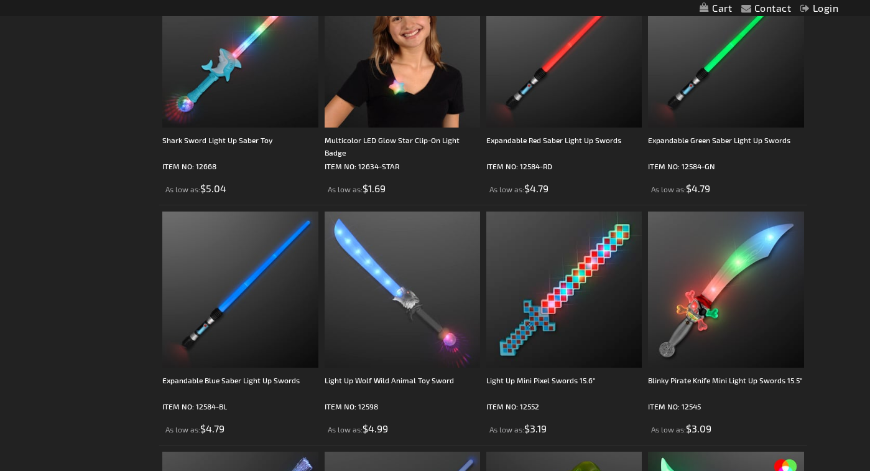
scroll to position [2364, 0]
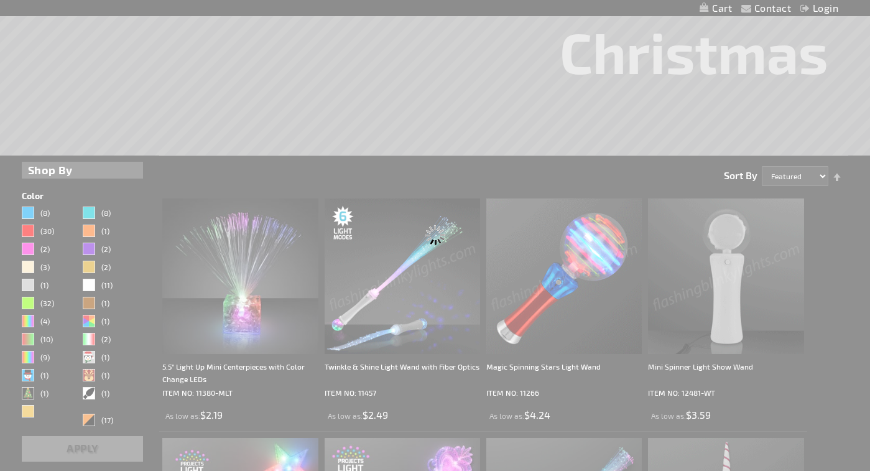
scroll to position [0, 0]
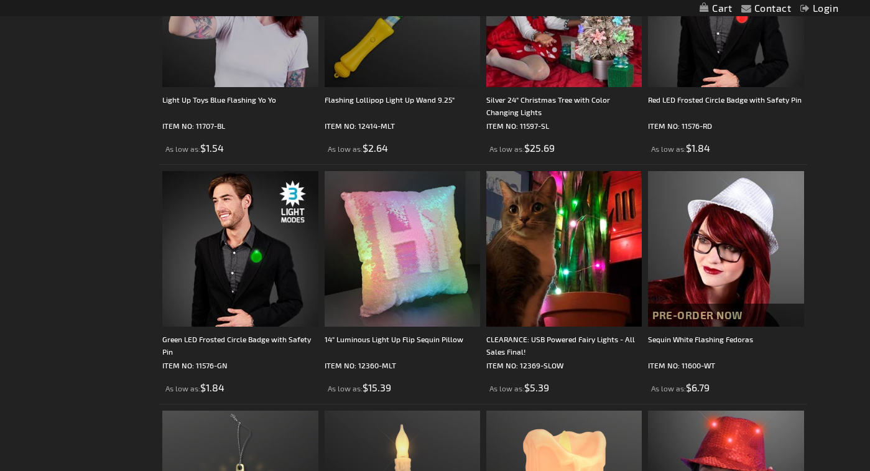
scroll to position [933, 0]
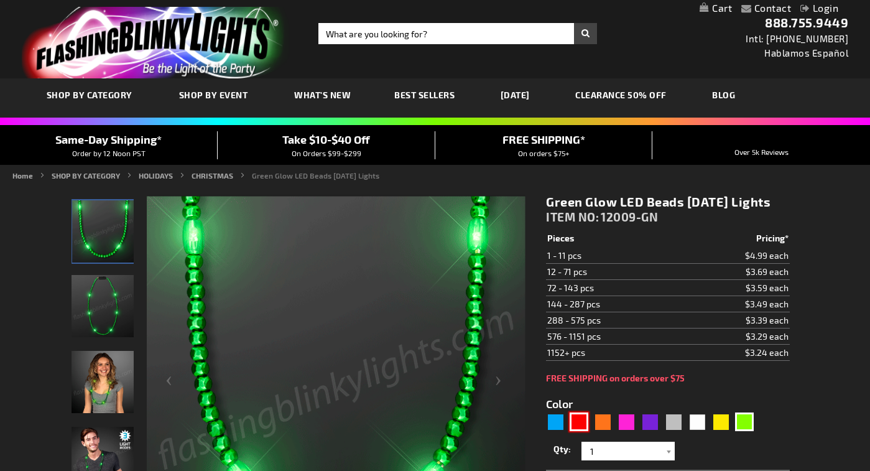
click at [579, 431] on div "Red" at bounding box center [579, 422] width 19 height 19
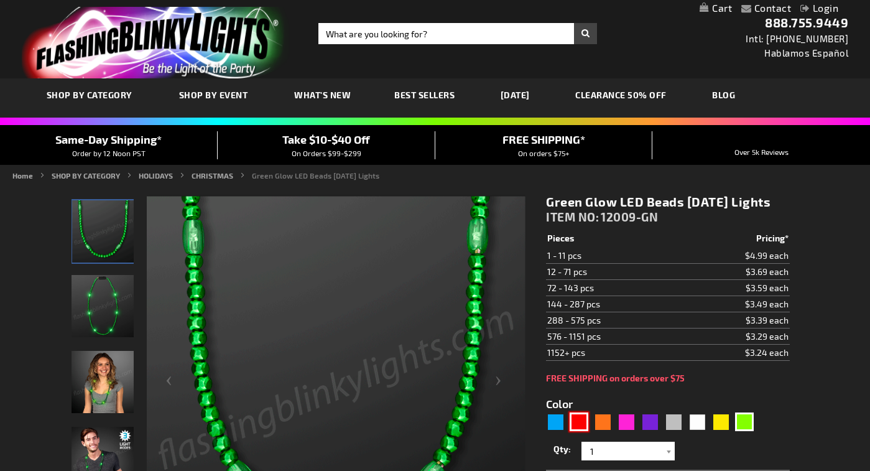
type input "5641"
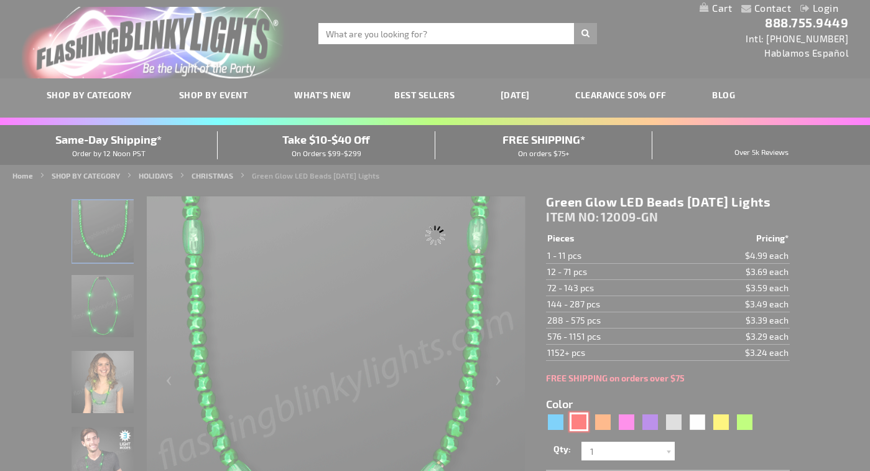
type input "12009-RD"
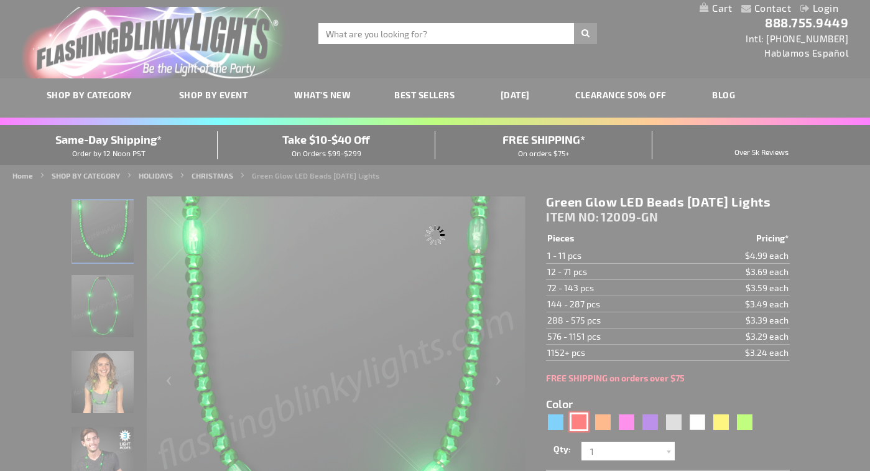
type input "Customize - Rocking Red LED Light Up Mardi Gras Beads - ITEM NO: 12009-RD"
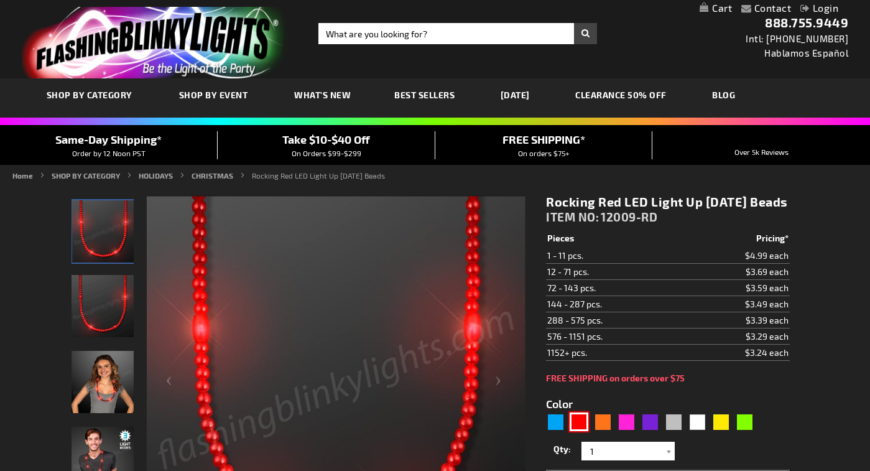
click at [337, 391] on img at bounding box center [336, 386] width 379 height 379
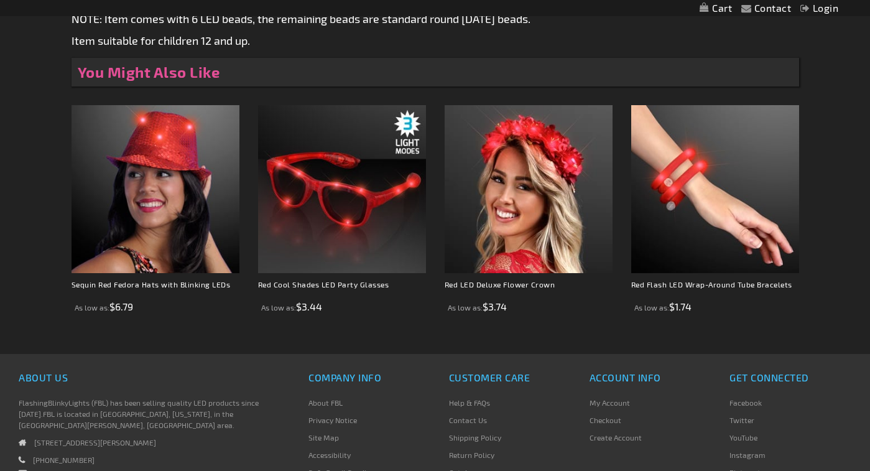
scroll to position [933, 0]
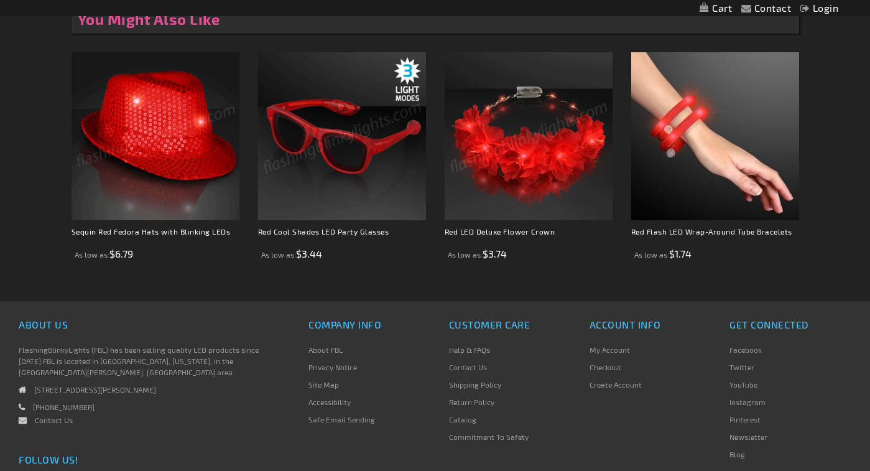
click at [551, 151] on img at bounding box center [529, 136] width 168 height 168
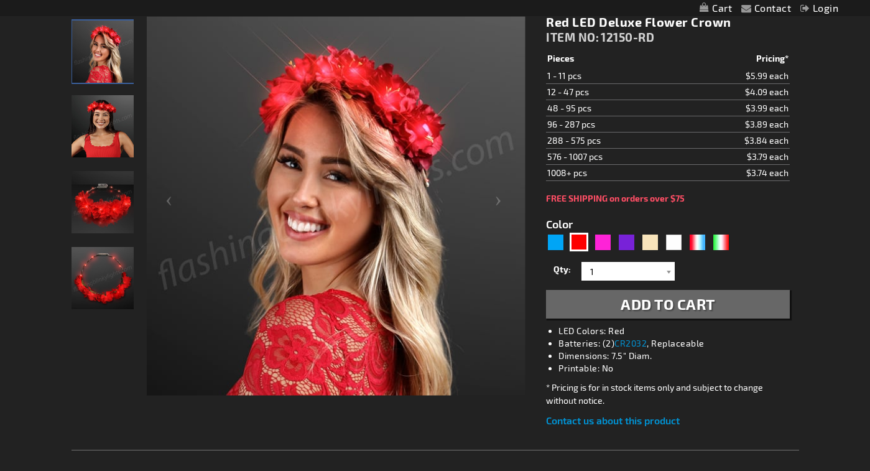
scroll to position [62, 0]
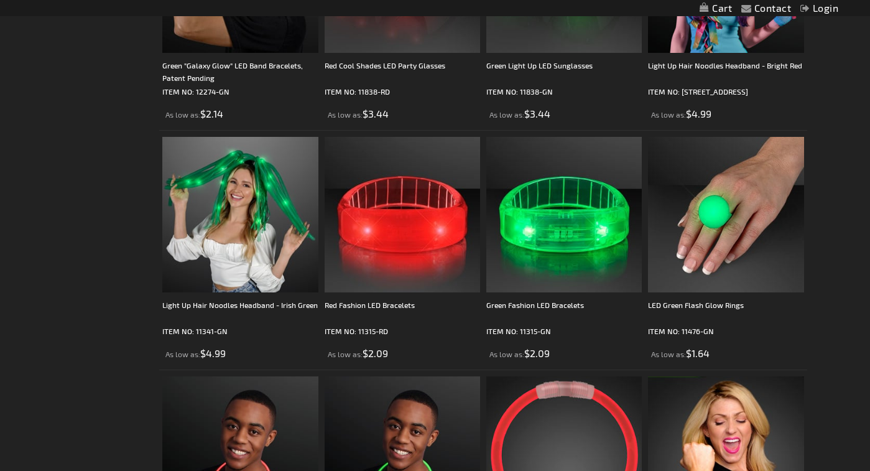
scroll to position [1991, 0]
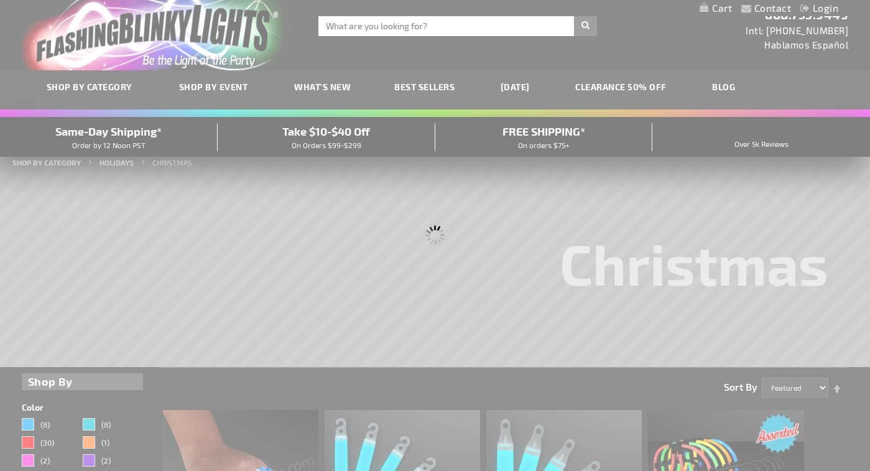
scroll to position [0, 0]
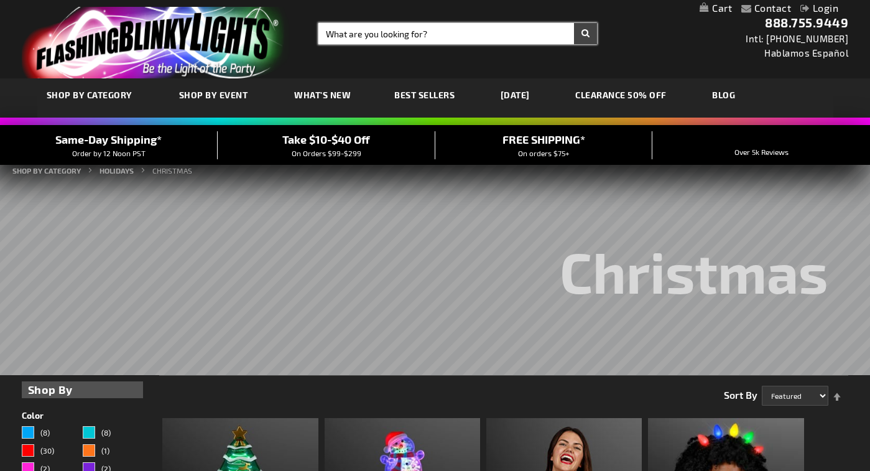
click at [391, 35] on input "Search" at bounding box center [458, 33] width 279 height 21
type input "candy cane 12442"
click at [587, 32] on button "Search" at bounding box center [585, 33] width 23 height 21
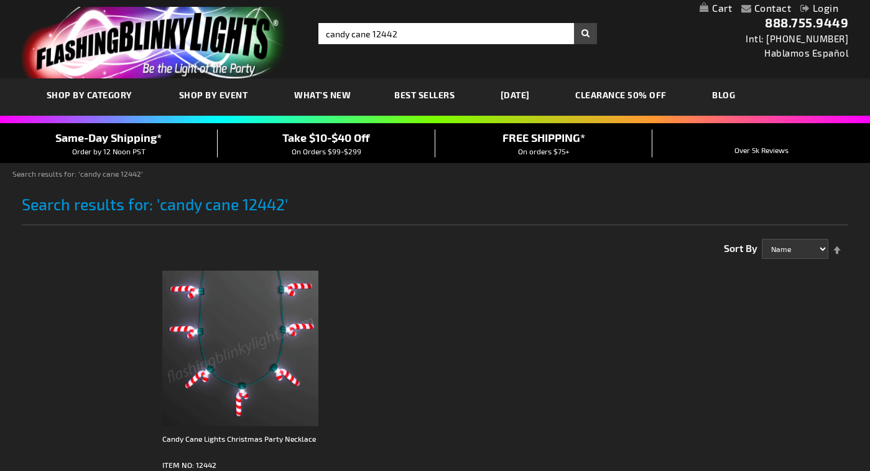
click at [220, 299] on img at bounding box center [240, 349] width 156 height 156
